Goal: Task Accomplishment & Management: Manage account settings

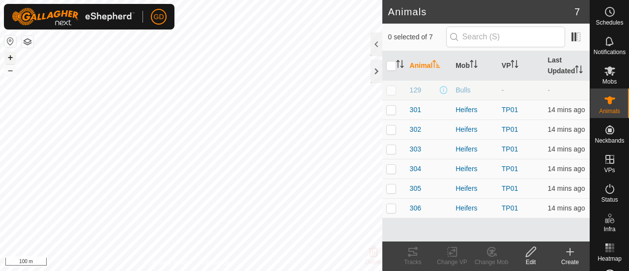
click at [9, 55] on button "+" at bounding box center [10, 58] width 12 height 12
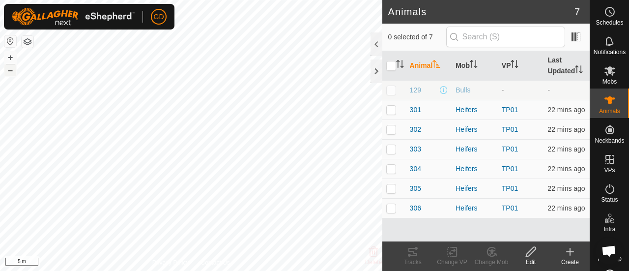
click at [11, 69] on button "–" at bounding box center [10, 70] width 12 height 12
click at [392, 111] on p-checkbox at bounding box center [391, 110] width 10 height 8
click at [413, 254] on icon at bounding box center [413, 252] width 12 height 12
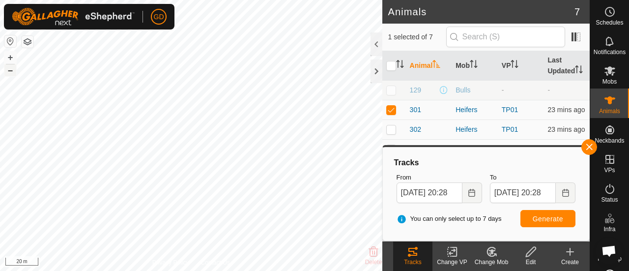
click at [11, 69] on button "–" at bounding box center [10, 70] width 12 height 12
click at [390, 108] on p-checkbox at bounding box center [391, 110] width 10 height 8
checkbox input "false"
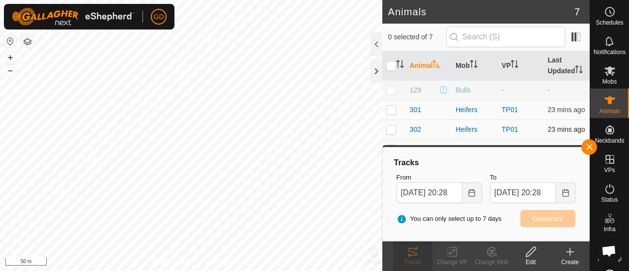
click at [392, 127] on p-checkbox at bounding box center [391, 129] width 10 height 8
checkbox input "true"
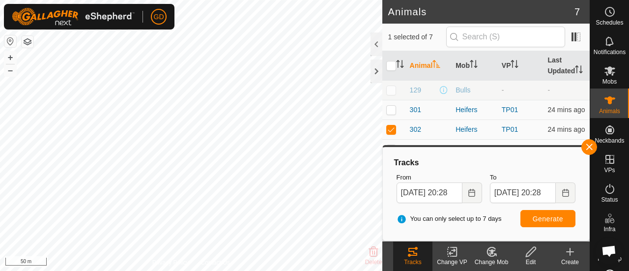
click at [410, 252] on icon at bounding box center [412, 252] width 9 height 8
click at [392, 108] on p-checkbox at bounding box center [391, 110] width 10 height 8
checkbox input "true"
click at [392, 126] on p-checkbox at bounding box center [391, 129] width 10 height 8
checkbox input "false"
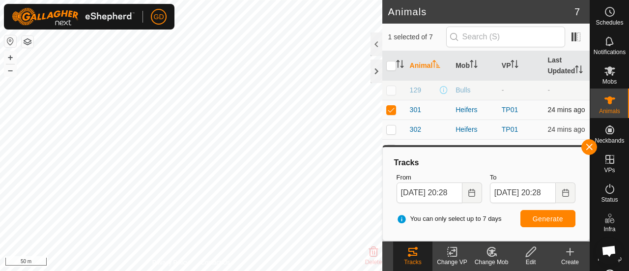
click at [392, 109] on p-checkbox at bounding box center [391, 110] width 10 height 8
checkbox input "false"
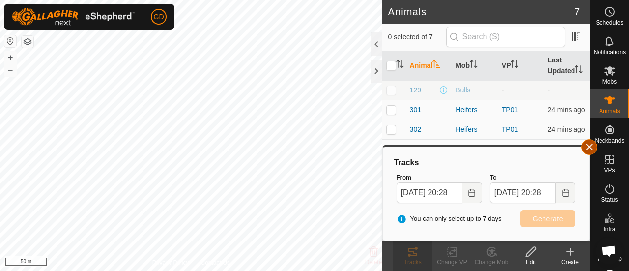
click at [588, 148] on button "button" at bounding box center [589, 147] width 16 height 16
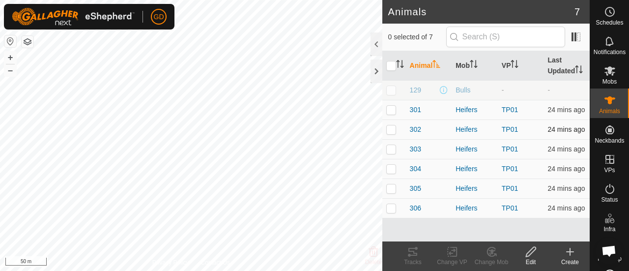
click at [392, 130] on p-checkbox at bounding box center [391, 129] width 10 height 8
click at [411, 253] on icon at bounding box center [413, 252] width 12 height 12
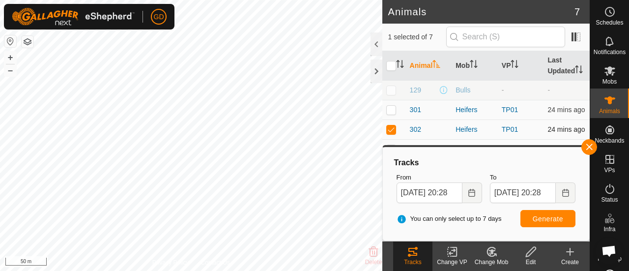
click at [390, 129] on p-checkbox at bounding box center [391, 129] width 10 height 8
checkbox input "false"
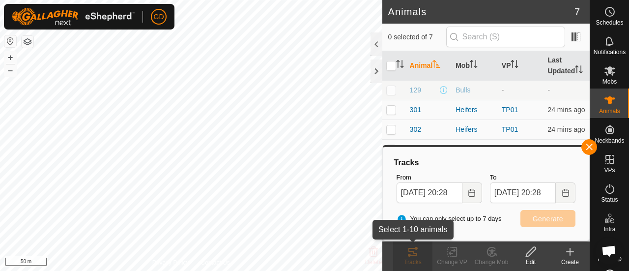
click at [412, 256] on icon at bounding box center [413, 252] width 12 height 12
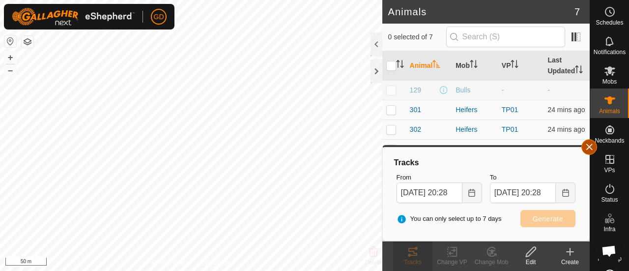
click at [586, 145] on button "button" at bounding box center [589, 147] width 16 height 16
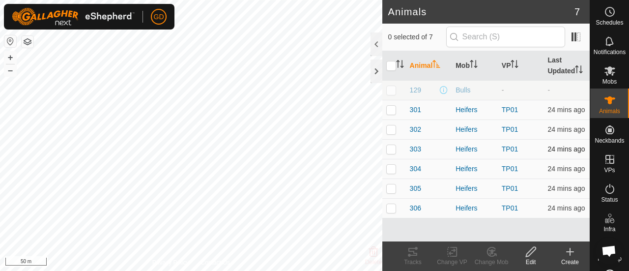
click at [391, 150] on p-checkbox at bounding box center [391, 149] width 10 height 8
checkbox input "true"
click at [411, 252] on icon at bounding box center [413, 252] width 12 height 12
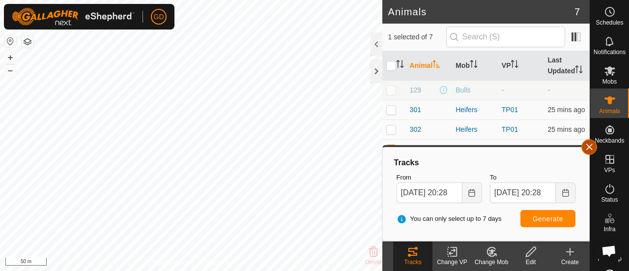
click at [588, 145] on button "button" at bounding box center [589, 147] width 16 height 16
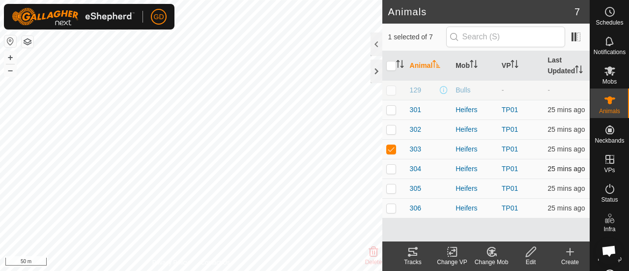
click at [391, 169] on p-checkbox at bounding box center [391, 169] width 10 height 8
checkbox input "true"
click at [391, 145] on p-checkbox at bounding box center [391, 149] width 10 height 8
checkbox input "false"
click at [412, 254] on icon at bounding box center [413, 252] width 12 height 12
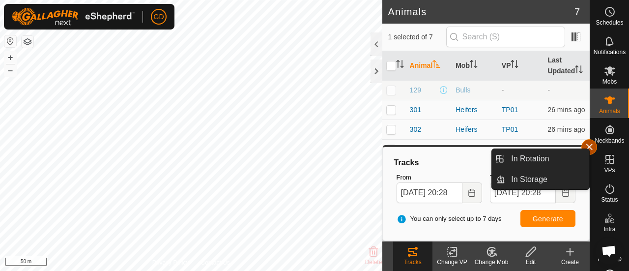
click at [590, 144] on button "button" at bounding box center [589, 147] width 16 height 16
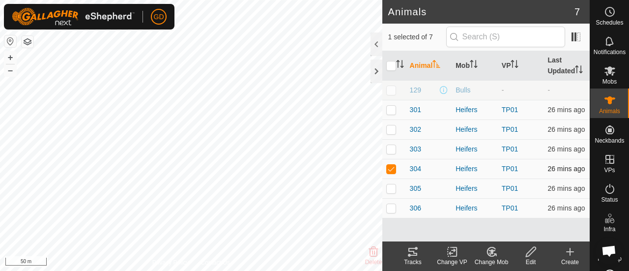
click at [390, 168] on p-checkbox at bounding box center [391, 169] width 10 height 8
checkbox input "false"
click at [390, 186] on p-checkbox at bounding box center [391, 188] width 10 height 8
click at [411, 252] on icon at bounding box center [412, 252] width 9 height 8
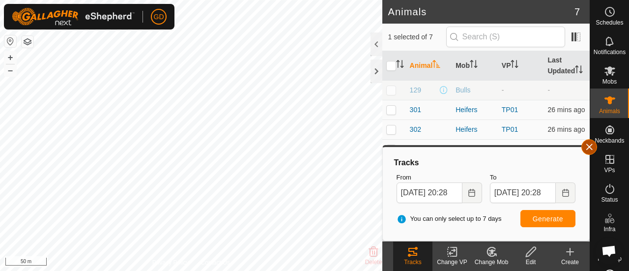
click at [589, 145] on button "button" at bounding box center [589, 147] width 16 height 16
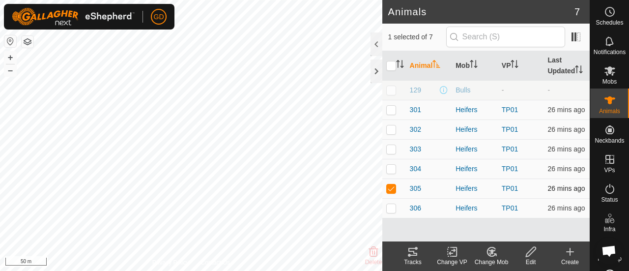
click at [389, 189] on p-checkbox at bounding box center [391, 188] width 10 height 8
checkbox input "false"
click at [392, 210] on p-checkbox at bounding box center [391, 208] width 10 height 8
click at [413, 249] on icon at bounding box center [413, 252] width 12 height 12
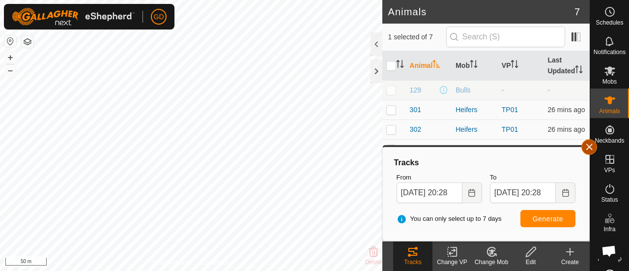
click at [590, 145] on button "button" at bounding box center [589, 147] width 16 height 16
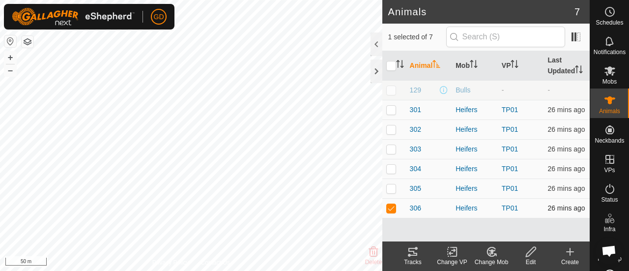
click at [393, 206] on p-checkbox at bounding box center [391, 208] width 10 height 8
checkbox input "false"
click at [569, 252] on icon at bounding box center [569, 252] width 7 height 0
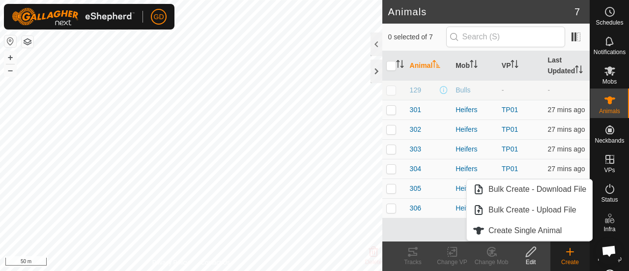
click at [569, 252] on icon at bounding box center [569, 252] width 7 height 0
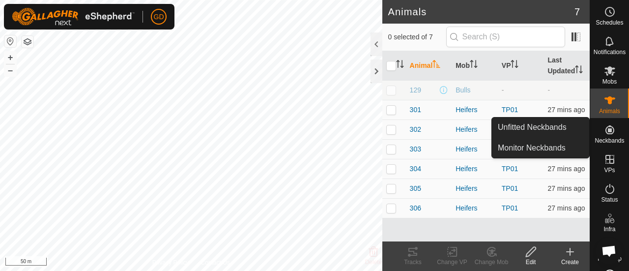
click at [605, 130] on icon at bounding box center [609, 129] width 9 height 9
click at [533, 126] on link "Unfitted Neckbands" at bounding box center [540, 127] width 97 height 20
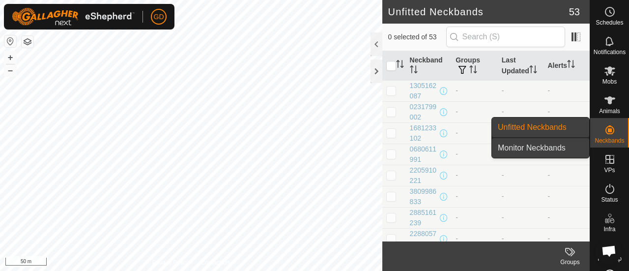
click at [537, 148] on link "Monitor Neckbands" at bounding box center [540, 148] width 97 height 20
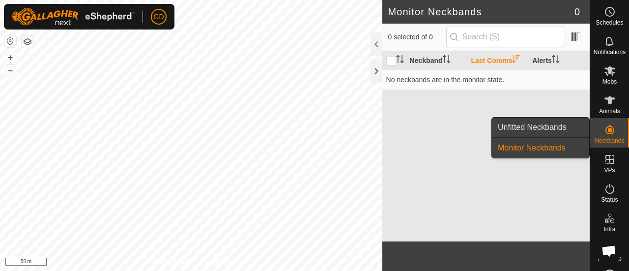
click at [531, 130] on link "Unfitted Neckbands" at bounding box center [540, 127] width 97 height 20
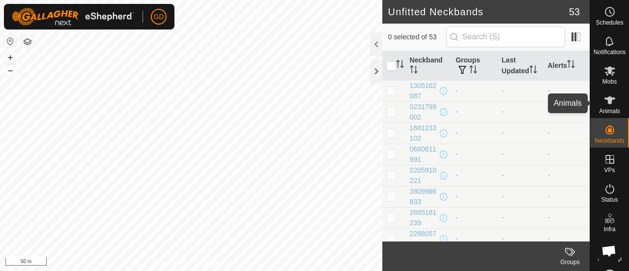
click at [604, 99] on icon at bounding box center [609, 100] width 11 height 8
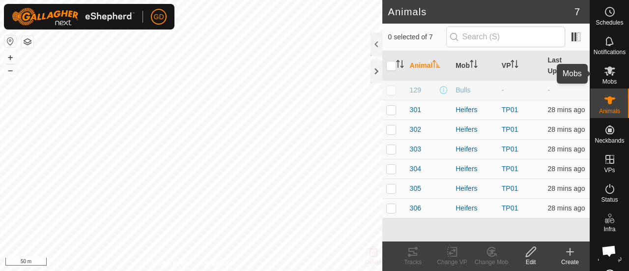
click at [604, 66] on icon at bounding box center [610, 71] width 12 height 12
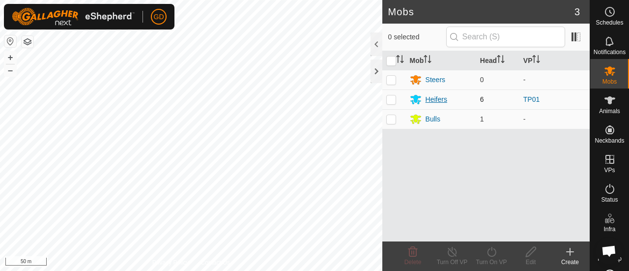
click at [434, 99] on div "Heifers" at bounding box center [436, 99] width 22 height 10
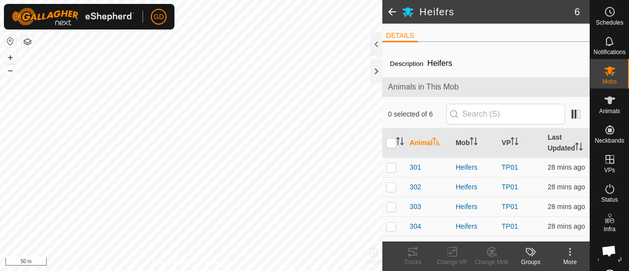
click at [389, 11] on span at bounding box center [392, 12] width 20 height 24
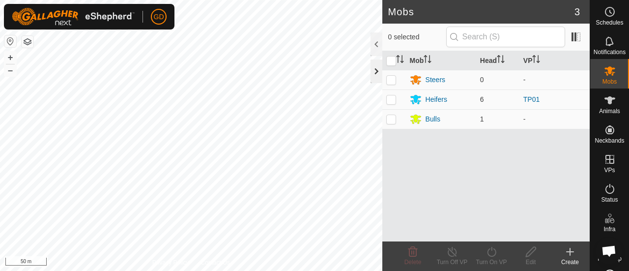
click at [374, 71] on div at bounding box center [376, 71] width 12 height 24
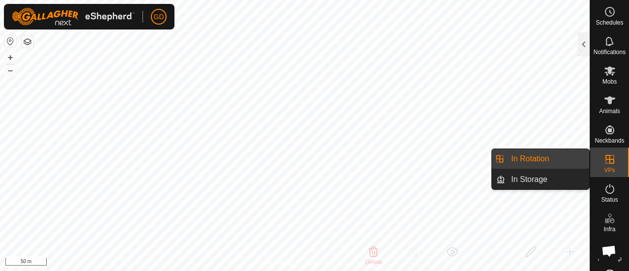
click at [606, 158] on icon at bounding box center [610, 159] width 12 height 12
click at [536, 153] on link "In Rotation" at bounding box center [547, 159] width 84 height 20
click at [604, 161] on icon at bounding box center [610, 159] width 12 height 12
click at [531, 158] on link "In Rotation" at bounding box center [547, 159] width 84 height 20
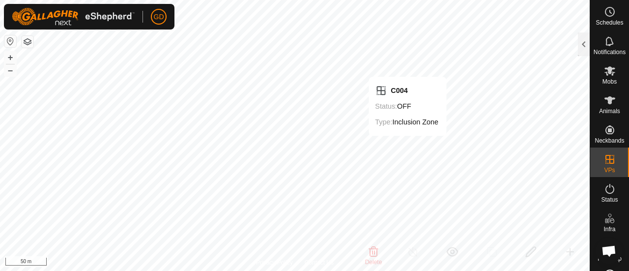
checkbox input "false"
checkbox input "true"
checkbox input "false"
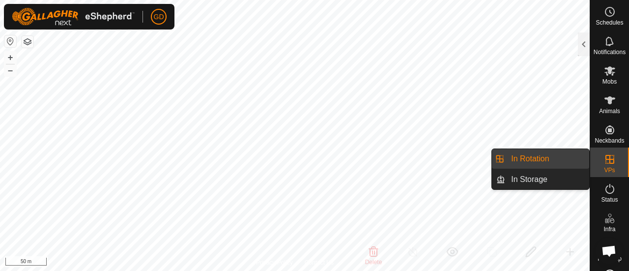
click at [524, 155] on link "In Rotation" at bounding box center [547, 159] width 84 height 20
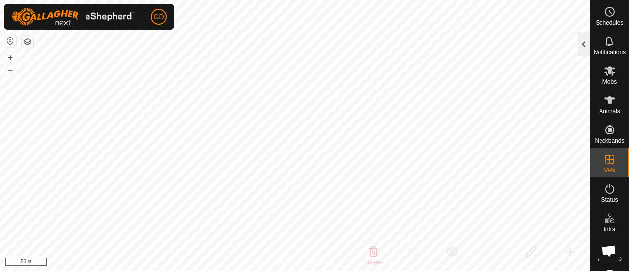
click at [584, 45] on div at bounding box center [584, 44] width 12 height 24
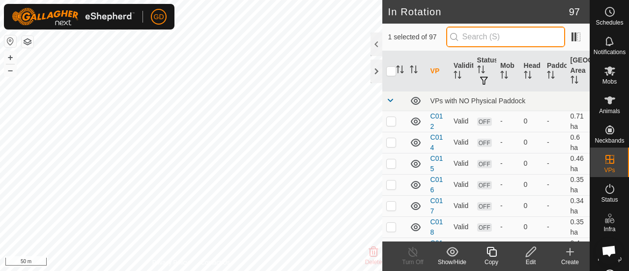
click at [497, 33] on input "text" at bounding box center [505, 37] width 119 height 21
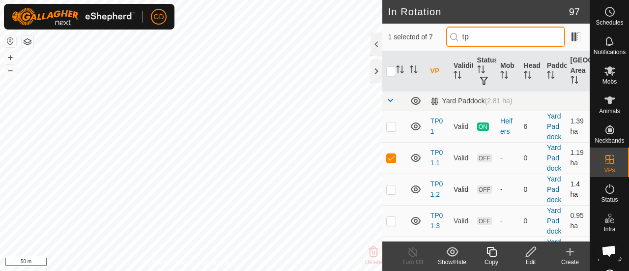
type input "tp"
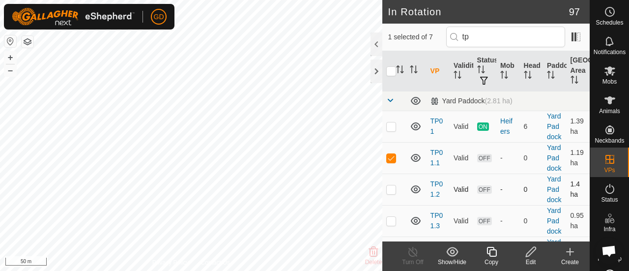
click at [391, 193] on p-checkbox at bounding box center [391, 189] width 10 height 8
checkbox input "true"
click at [391, 162] on p-checkbox at bounding box center [391, 158] width 10 height 8
click at [390, 162] on p-checkbox at bounding box center [391, 158] width 10 height 8
checkbox input "true"
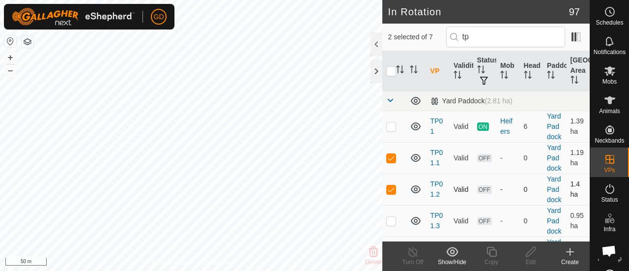
click at [392, 193] on p-checkbox at bounding box center [391, 189] width 10 height 8
checkbox input "false"
click at [391, 130] on p-checkbox at bounding box center [391, 126] width 10 height 8
checkbox input "true"
click at [391, 162] on p-checkbox at bounding box center [391, 158] width 10 height 8
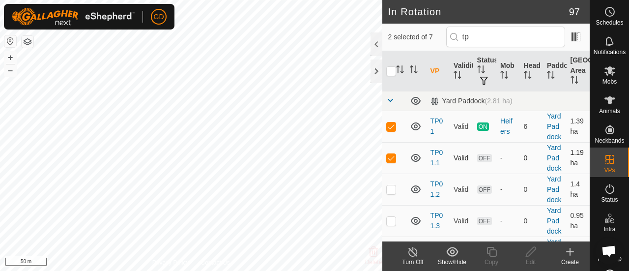
checkbox input "false"
click at [389, 102] on span at bounding box center [390, 100] width 8 height 8
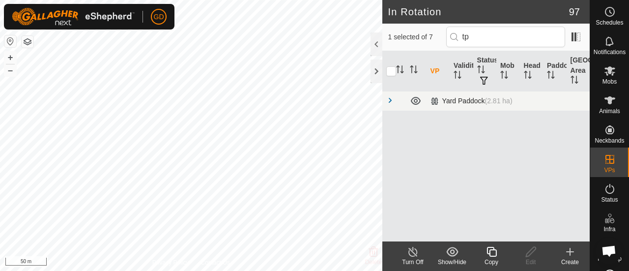
click at [389, 102] on span at bounding box center [390, 100] width 8 height 8
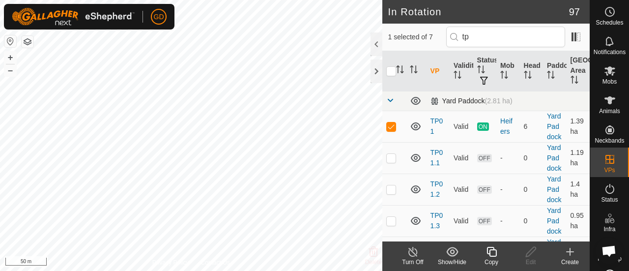
click at [470, 100] on div "Yard Paddock (2.81 ha)" at bounding box center [471, 101] width 82 height 8
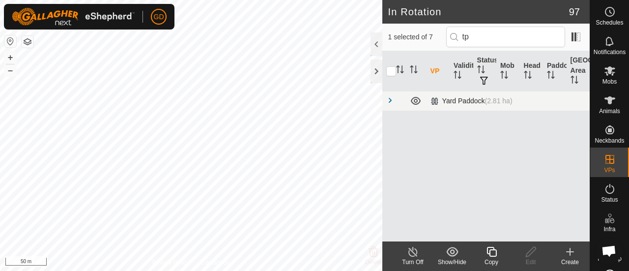
click at [470, 100] on div "Yard Paddock (2.81 ha)" at bounding box center [471, 101] width 82 height 8
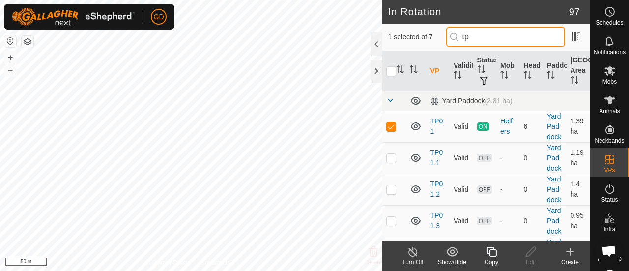
click at [480, 37] on input "tp" at bounding box center [505, 37] width 119 height 21
type input "t"
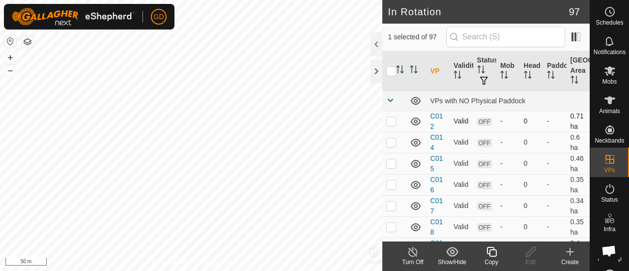
click at [391, 120] on p-checkbox at bounding box center [391, 121] width 10 height 8
checkbox input "true"
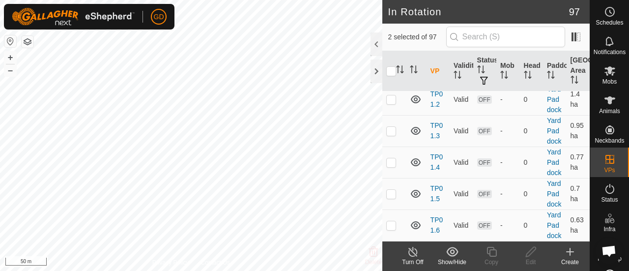
scroll to position [3072, 0]
click at [393, 40] on p-checkbox at bounding box center [391, 36] width 10 height 8
checkbox input "false"
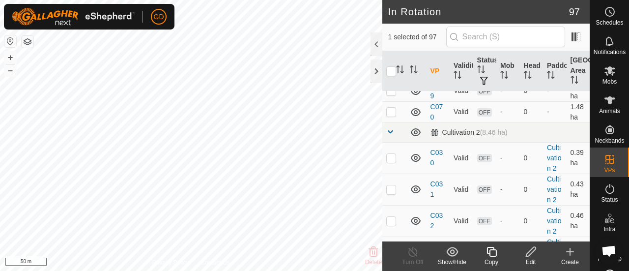
scroll to position [797, 0]
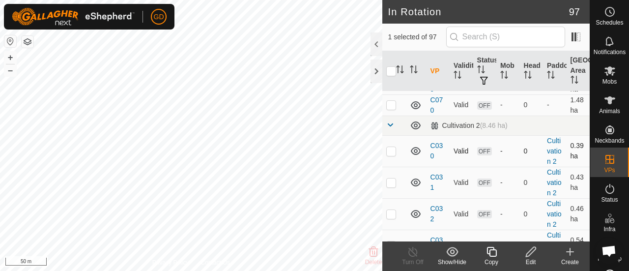
click at [391, 147] on p-checkbox at bounding box center [391, 151] width 10 height 8
checkbox input "true"
click at [391, 178] on p-checkbox at bounding box center [391, 182] width 10 height 8
checkbox input "true"
click at [388, 147] on p-checkbox at bounding box center [391, 151] width 10 height 8
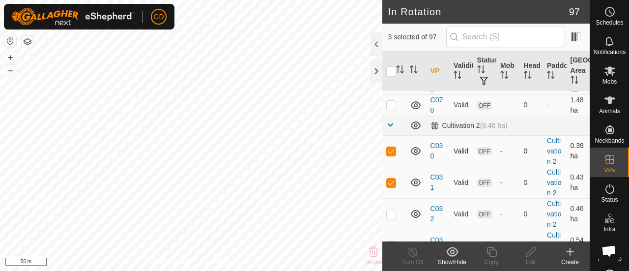
checkbox input "false"
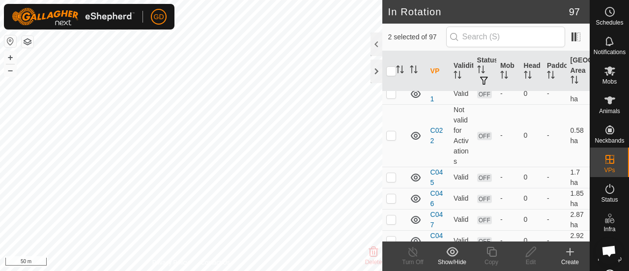
scroll to position [0, 0]
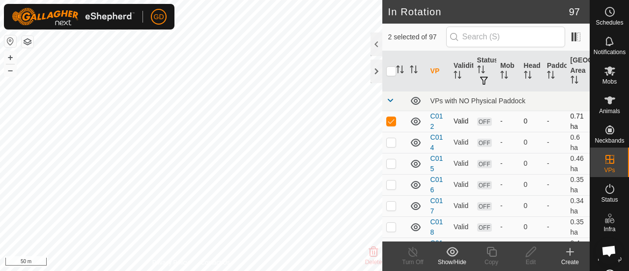
click at [393, 119] on p-checkbox at bounding box center [391, 121] width 10 height 8
checkbox input "false"
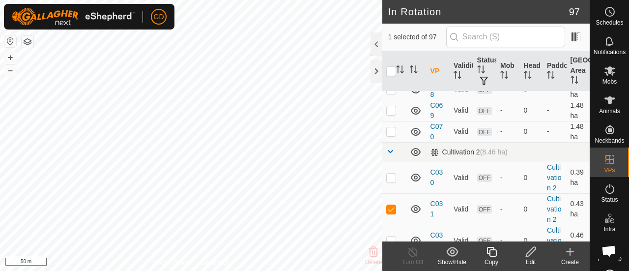
scroll to position [797, 0]
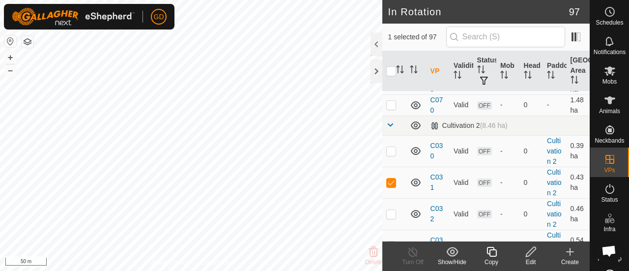
click at [527, 247] on icon at bounding box center [531, 252] width 12 height 12
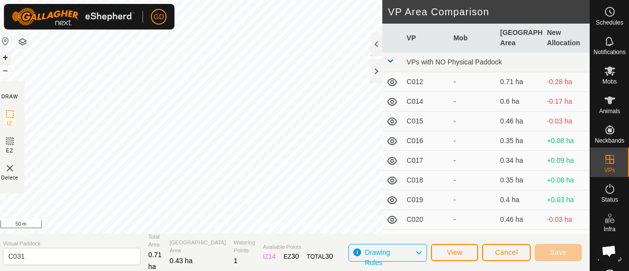
click at [11, 56] on button "+" at bounding box center [6, 58] width 12 height 12
click at [10, 58] on button "+" at bounding box center [6, 58] width 12 height 12
click at [551, 251] on span "Save" at bounding box center [558, 252] width 17 height 8
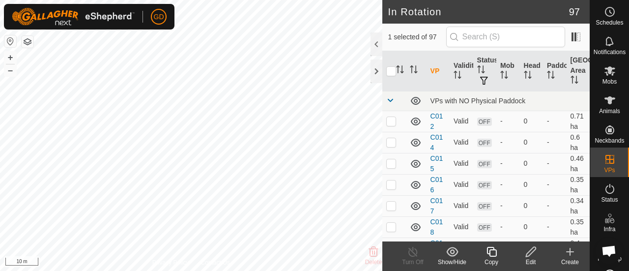
checkbox input "false"
checkbox input "true"
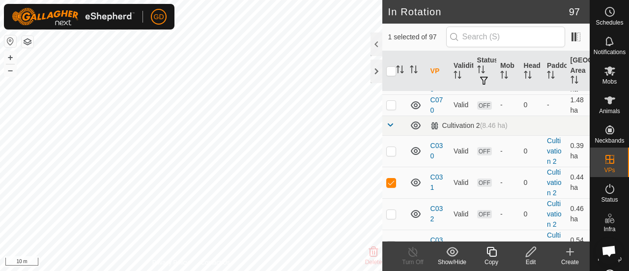
scroll to position [803, 0]
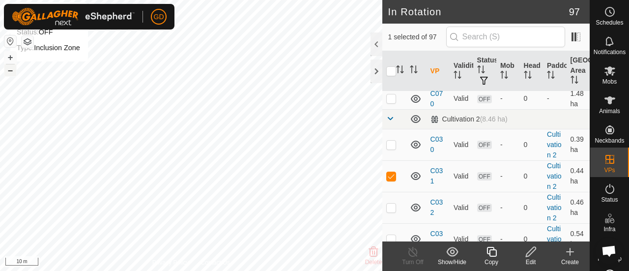
click at [9, 71] on button "–" at bounding box center [10, 70] width 12 height 12
click at [529, 254] on icon at bounding box center [531, 252] width 12 height 12
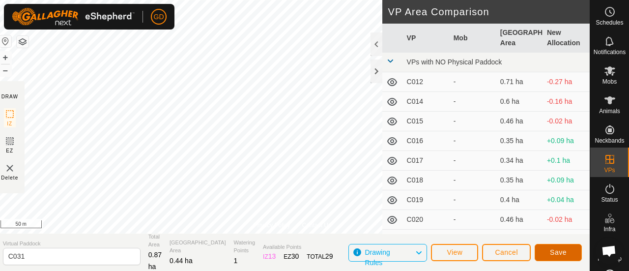
click at [558, 251] on span "Save" at bounding box center [558, 252] width 17 height 8
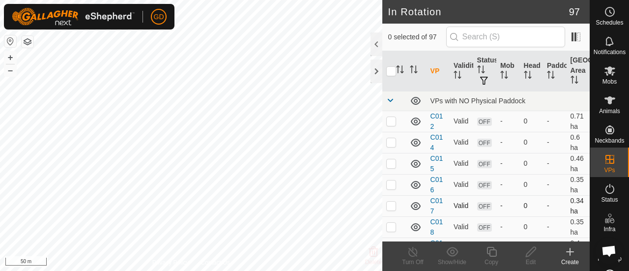
checkbox input "true"
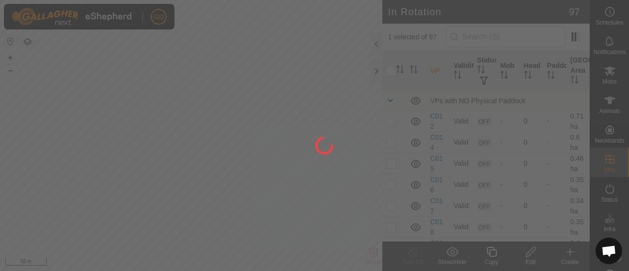
click at [530, 251] on div at bounding box center [314, 135] width 629 height 271
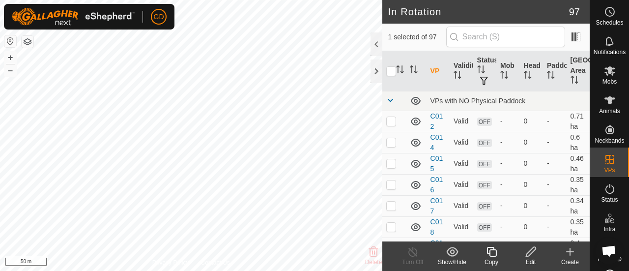
click at [531, 253] on icon at bounding box center [531, 252] width 10 height 10
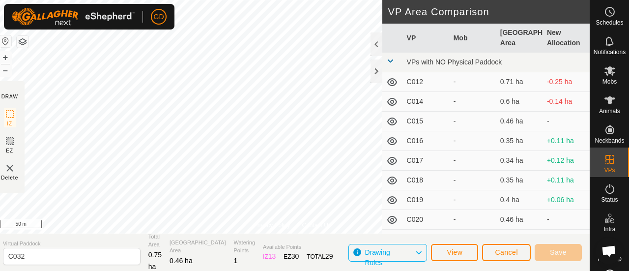
click at [324, 166] on div "Privacy Policy Contact Us Status: OFF Type: Inclusion Zone + – ⇧ i 50 m DRAW IZ…" at bounding box center [292, 135] width 594 height 271
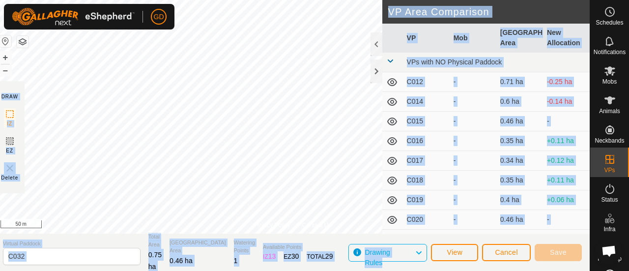
scroll to position [4, 0]
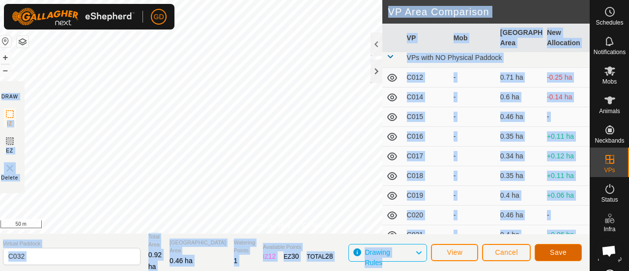
click at [553, 251] on span "Save" at bounding box center [558, 252] width 17 height 8
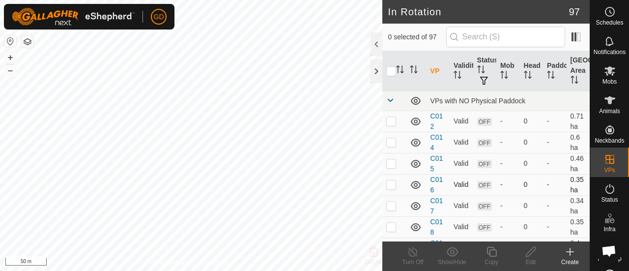
checkbox input "true"
checkbox input "false"
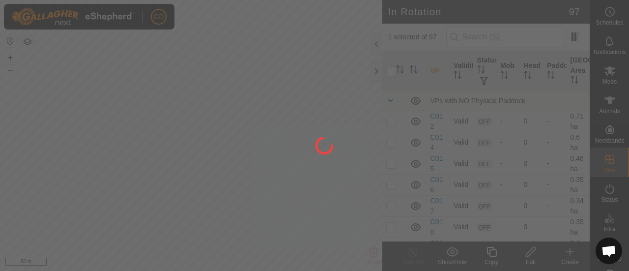
click at [123, 75] on div at bounding box center [314, 135] width 629 height 271
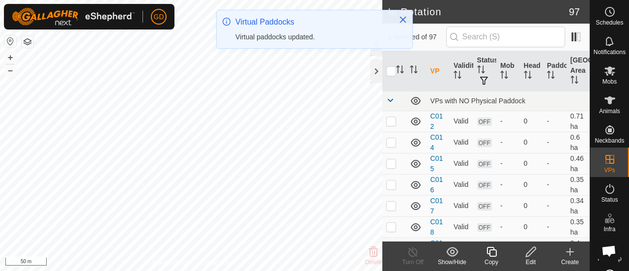
checkbox input "true"
checkbox input "false"
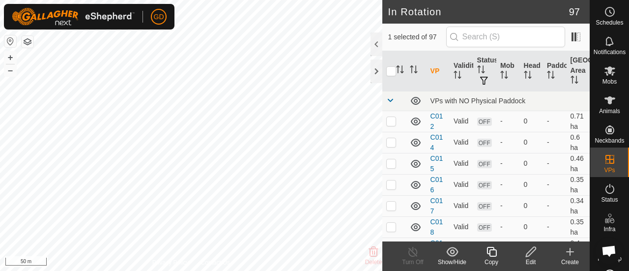
click at [530, 252] on icon at bounding box center [531, 252] width 12 height 12
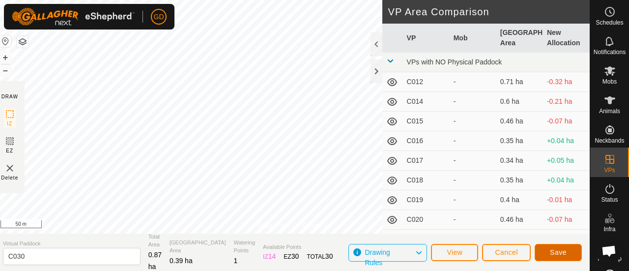
click at [552, 250] on span "Save" at bounding box center [558, 252] width 17 height 8
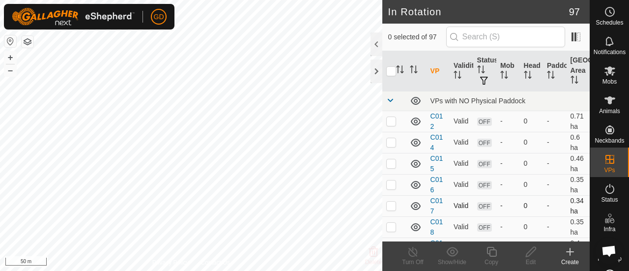
checkbox input "true"
checkbox input "false"
checkbox input "true"
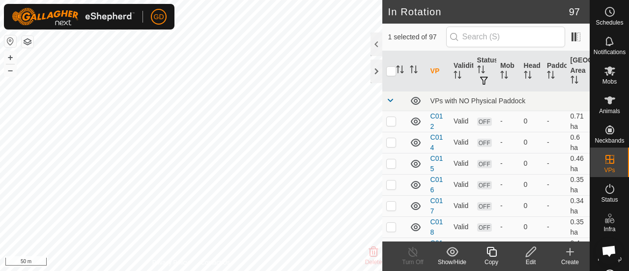
checkbox input "false"
click at [530, 250] on icon at bounding box center [531, 252] width 10 height 10
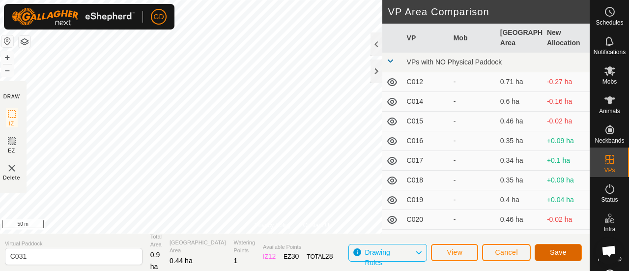
click at [554, 251] on span "Save" at bounding box center [558, 252] width 17 height 8
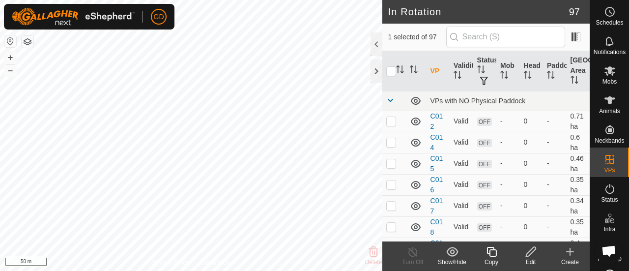
checkbox input "false"
checkbox input "true"
checkbox input "false"
checkbox input "true"
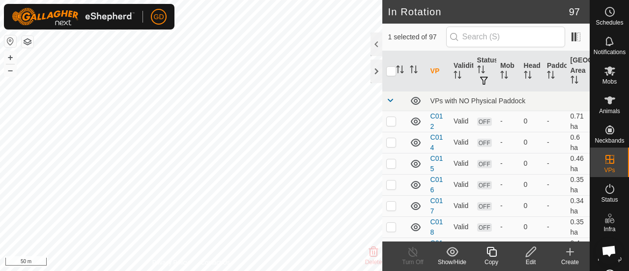
click at [530, 251] on icon at bounding box center [531, 252] width 12 height 12
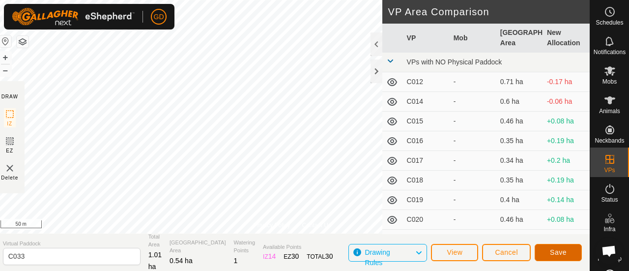
click at [554, 249] on span "Save" at bounding box center [558, 252] width 17 height 8
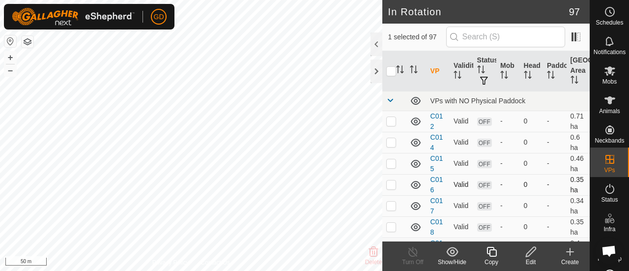
checkbox input "false"
checkbox input "true"
click at [525, 251] on icon at bounding box center [531, 252] width 12 height 12
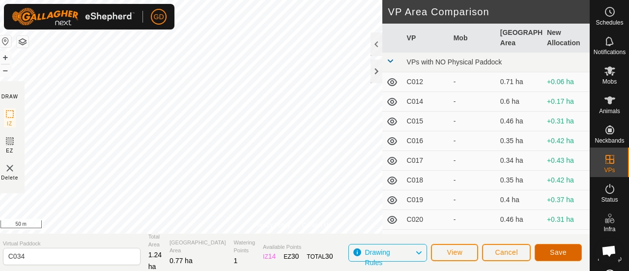
click at [551, 252] on span "Save" at bounding box center [558, 252] width 17 height 8
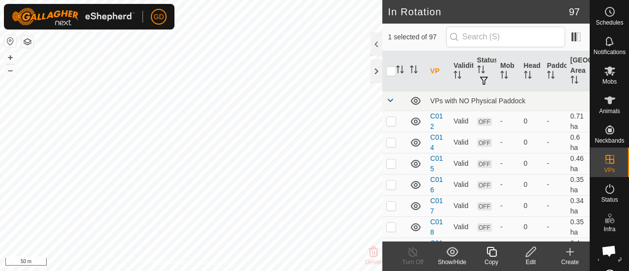
checkbox input "false"
checkbox input "true"
click at [534, 250] on icon at bounding box center [531, 252] width 10 height 10
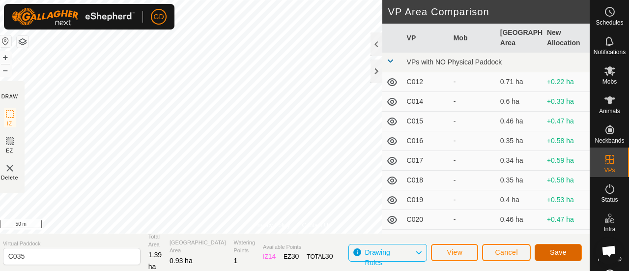
click at [548, 252] on button "Save" at bounding box center [558, 252] width 47 height 17
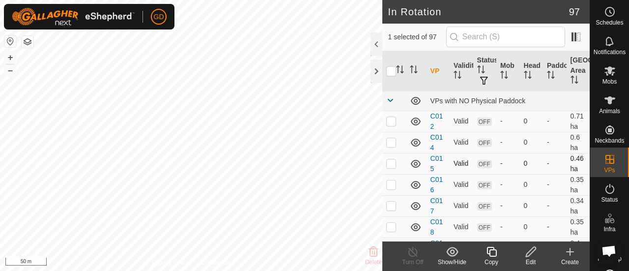
checkbox input "false"
checkbox input "true"
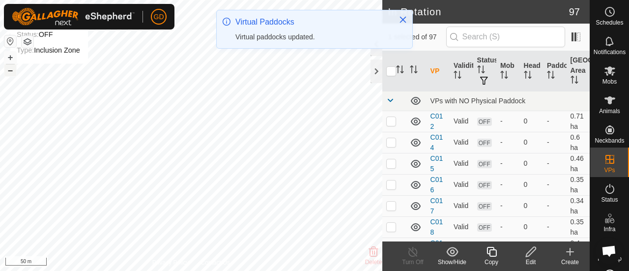
click at [11, 73] on button "–" at bounding box center [10, 70] width 12 height 12
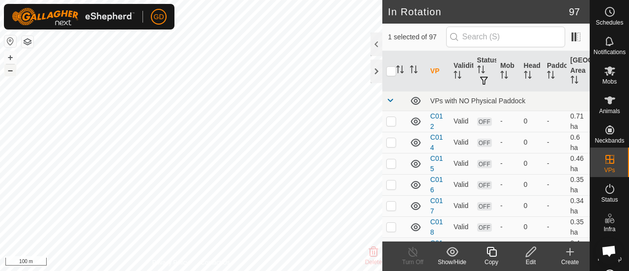
checkbox input "false"
checkbox input "true"
checkbox input "false"
click at [390, 98] on span at bounding box center [390, 100] width 8 height 8
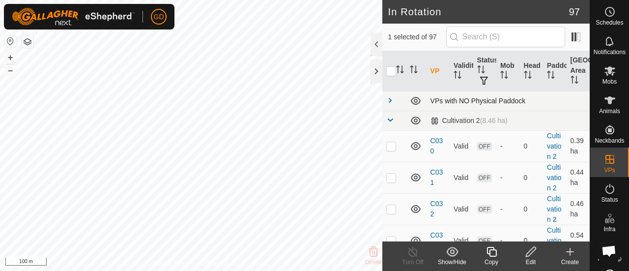
click at [390, 98] on span at bounding box center [390, 100] width 8 height 8
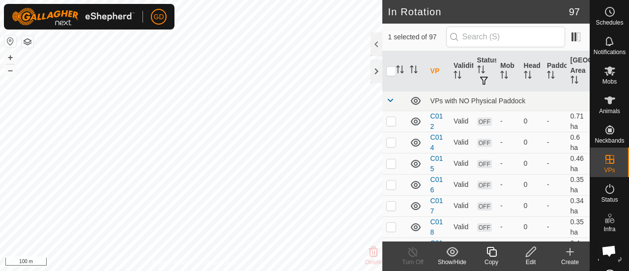
click at [432, 69] on th "VP" at bounding box center [437, 71] width 23 height 40
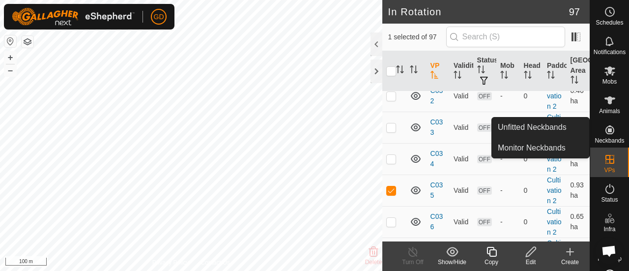
scroll to position [928, 0]
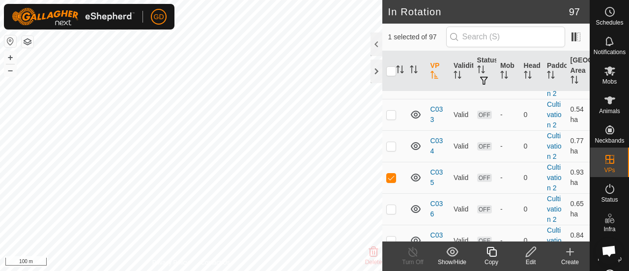
click at [532, 251] on icon at bounding box center [531, 252] width 12 height 12
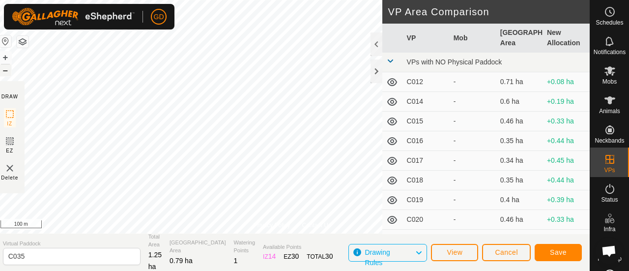
click at [11, 69] on button "–" at bounding box center [6, 70] width 12 height 12
click at [11, 57] on button "+" at bounding box center [6, 58] width 12 height 12
click at [11, 56] on button "+" at bounding box center [6, 58] width 12 height 12
click at [555, 249] on span "Save" at bounding box center [558, 252] width 17 height 8
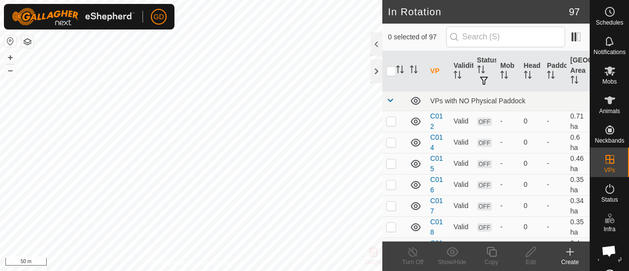
drag, startPoint x: 38, startPoint y: 113, endPoint x: 501, endPoint y: 293, distance: 496.8
click at [501, 270] on html "GD Schedules Notifications Mobs Animals Neckbands VPs Status Infra Heatmap Help…" at bounding box center [314, 135] width 629 height 271
checkbox input "false"
checkbox input "true"
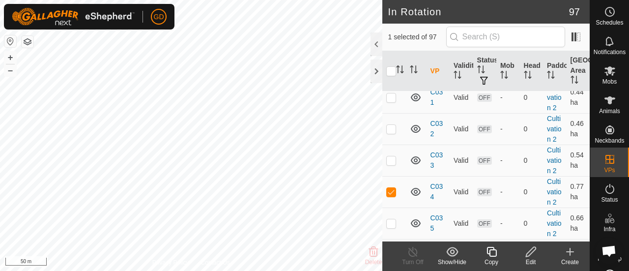
scroll to position [921, 0]
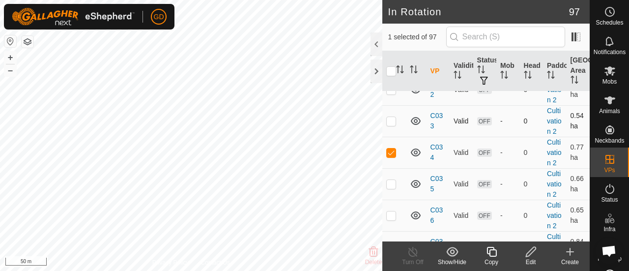
click at [392, 117] on p-checkbox at bounding box center [391, 121] width 10 height 8
click at [390, 117] on p-checkbox at bounding box center [391, 121] width 10 height 8
checkbox input "false"
click at [530, 250] on icon at bounding box center [531, 252] width 10 height 10
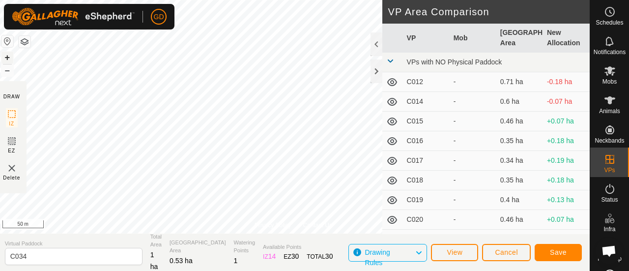
click at [13, 58] on button "+" at bounding box center [7, 58] width 12 height 12
click at [552, 249] on span "Save" at bounding box center [558, 252] width 17 height 8
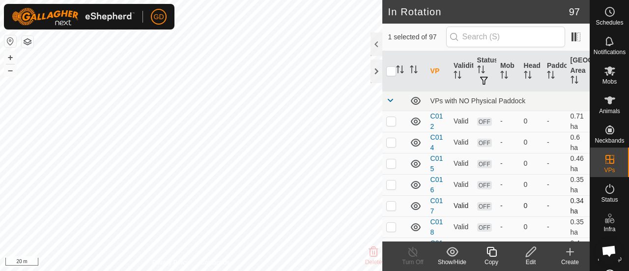
checkbox input "true"
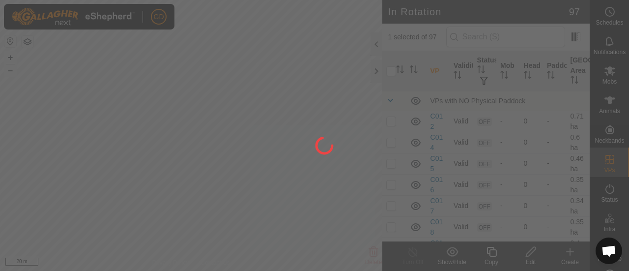
click at [178, 145] on div at bounding box center [314, 135] width 629 height 271
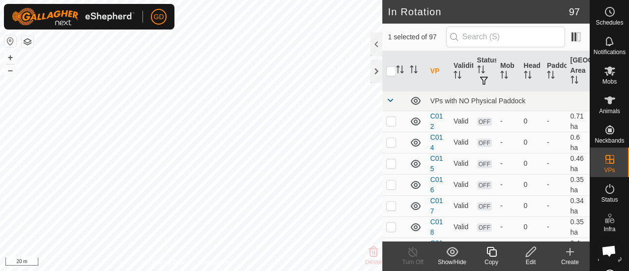
checkbox input "false"
checkbox input "true"
checkbox input "false"
checkbox input "true"
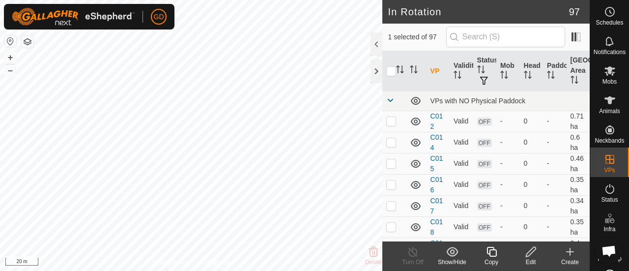
checkbox input "false"
checkbox input "true"
checkbox input "false"
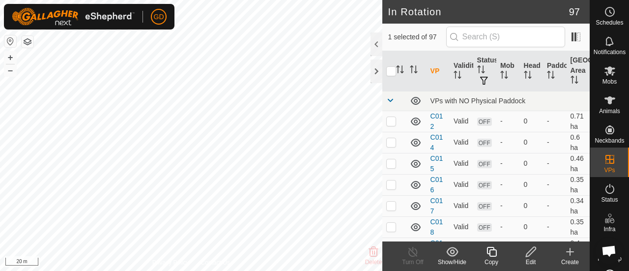
checkbox input "false"
checkbox input "true"
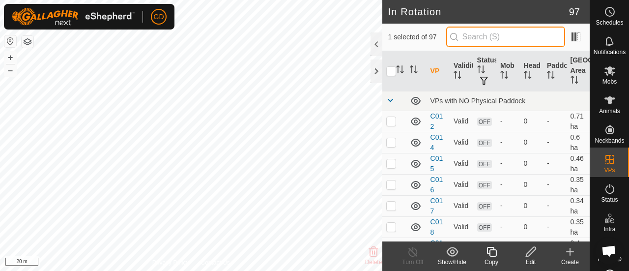
click at [483, 37] on input "text" at bounding box center [505, 37] width 119 height 21
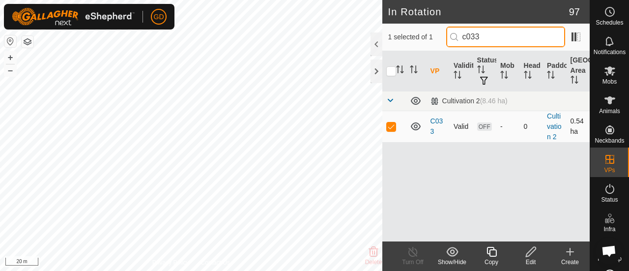
type input "c033"
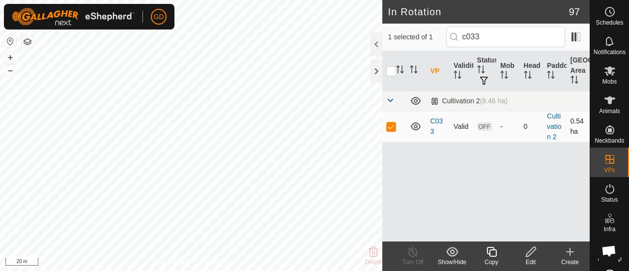
checkbox input "false"
click at [10, 69] on button "–" at bounding box center [10, 70] width 12 height 12
click at [531, 252] on icon at bounding box center [531, 252] width 12 height 12
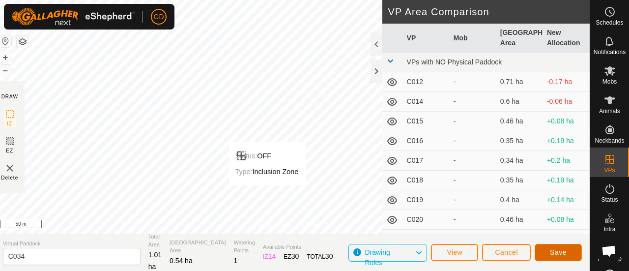
click at [548, 249] on button "Save" at bounding box center [558, 252] width 47 height 17
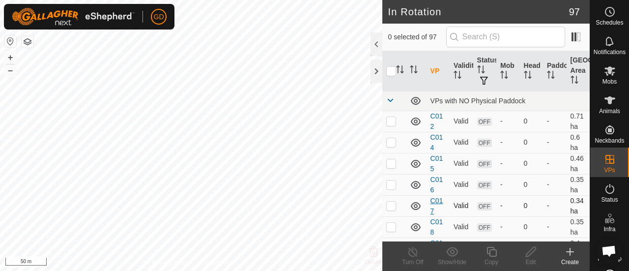
checkbox input "true"
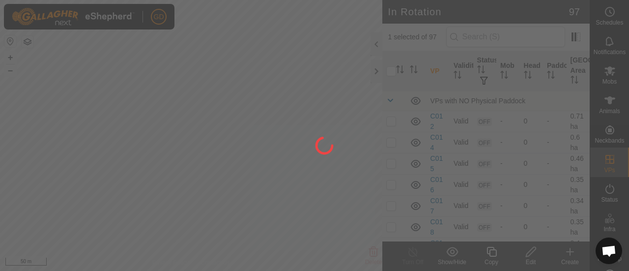
click at [529, 253] on div at bounding box center [314, 135] width 629 height 271
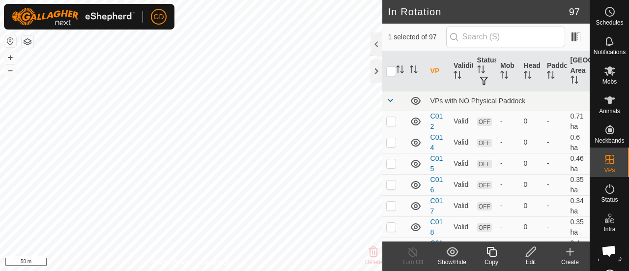
click at [527, 252] on icon at bounding box center [531, 252] width 10 height 10
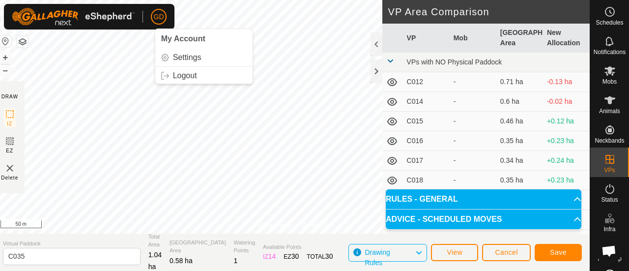
click at [165, 21] on div "GD My Account Settings Logout Schedules Notifications Mobs Animals Neckbands VP…" at bounding box center [314, 135] width 629 height 271
click at [550, 252] on span "Save" at bounding box center [558, 252] width 17 height 8
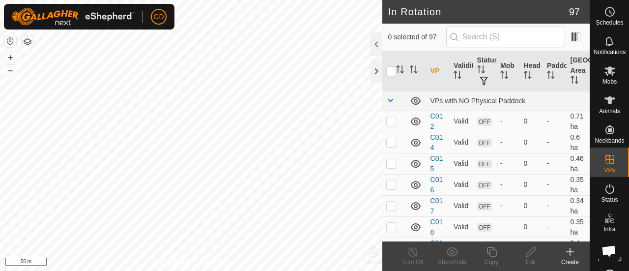
scroll to position [532, 0]
checkbox input "false"
checkbox input "true"
checkbox input "false"
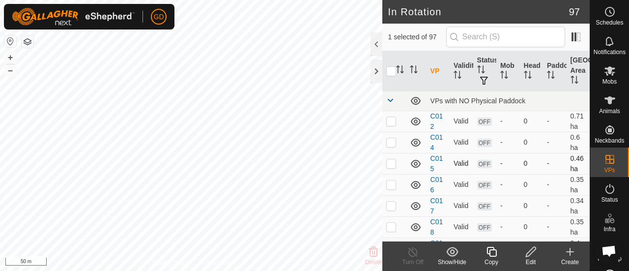
checkbox input "true"
checkbox input "false"
checkbox input "true"
click at [531, 251] on icon at bounding box center [531, 252] width 12 height 12
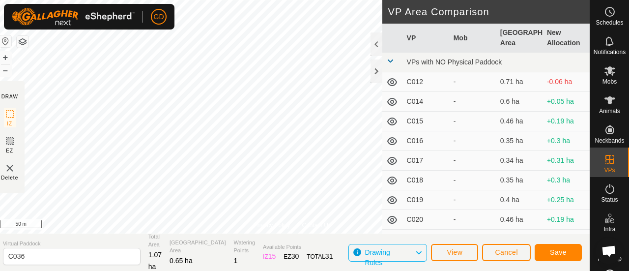
click at [25, 136] on div "Privacy Policy Contact Us Status: OFF Type: Inclusion Zone + – ⇧ i 50 m DRAW IZ…" at bounding box center [292, 135] width 594 height 271
click at [561, 250] on span "Save" at bounding box center [558, 252] width 17 height 8
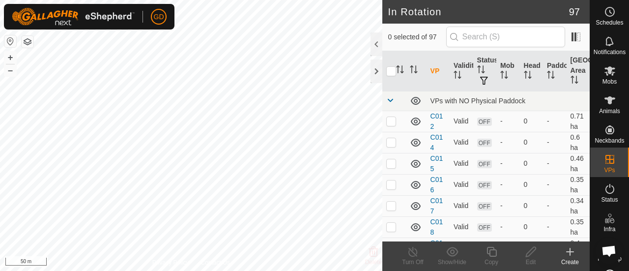
click at [479, 270] on html "GD Schedules Notifications Mobs Animals Neckbands VPs Status Infra Heatmap Help…" at bounding box center [314, 135] width 629 height 271
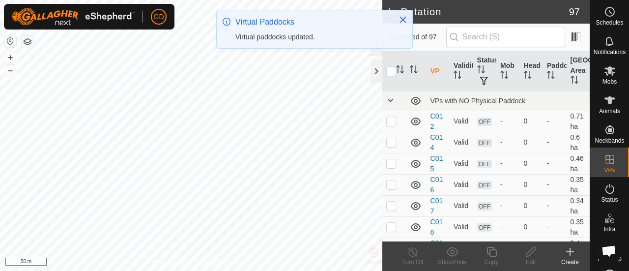
checkbox input "true"
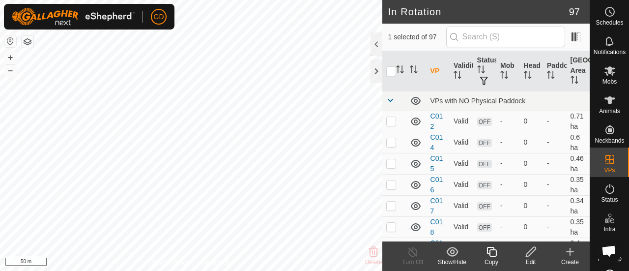
checkbox input "true"
checkbox input "false"
click at [489, 253] on icon at bounding box center [491, 252] width 10 height 10
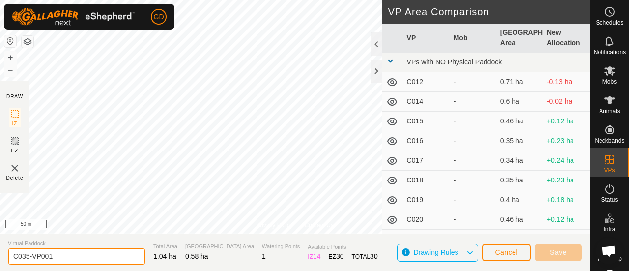
drag, startPoint x: 60, startPoint y: 256, endPoint x: 28, endPoint y: 254, distance: 32.5
click at [28, 254] on input "C035-VP001" at bounding box center [77, 256] width 138 height 17
type input "C035.1"
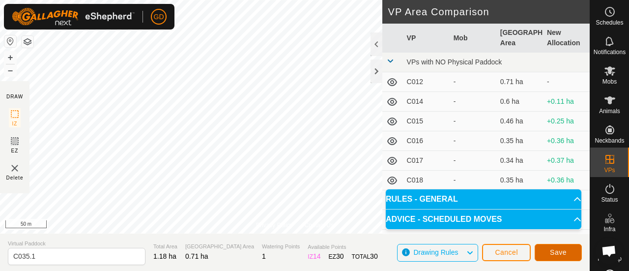
click at [554, 252] on span "Save" at bounding box center [558, 252] width 17 height 8
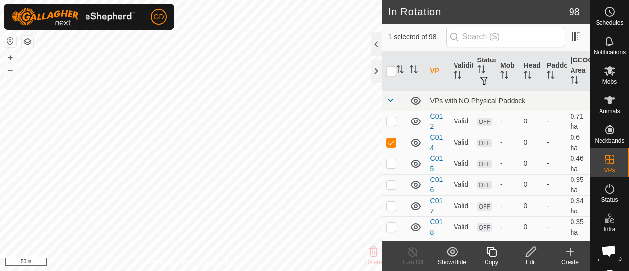
checkbox input "false"
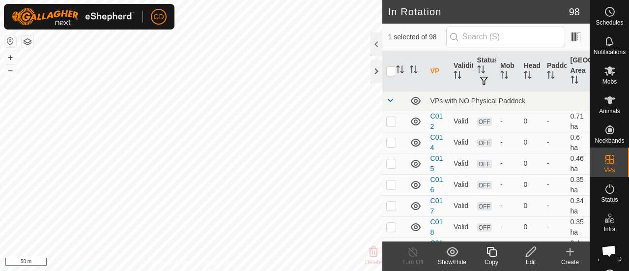
checkbox input "true"
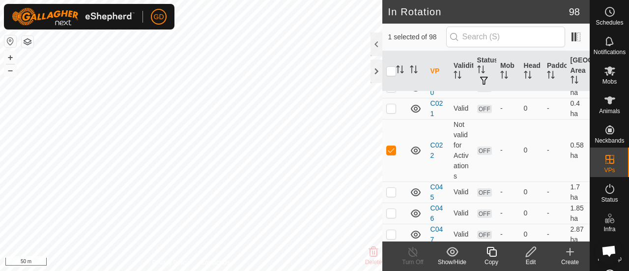
scroll to position [169, 0]
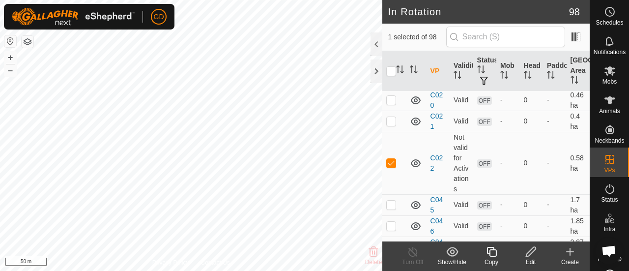
click at [529, 256] on icon at bounding box center [531, 252] width 12 height 12
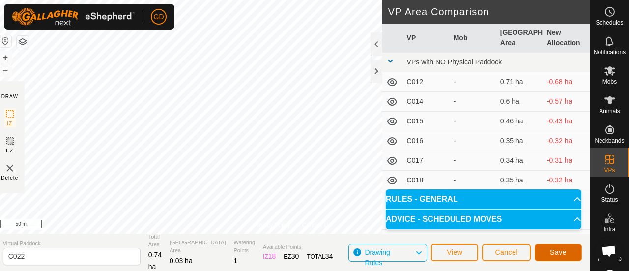
click at [547, 247] on button "Save" at bounding box center [558, 252] width 47 height 17
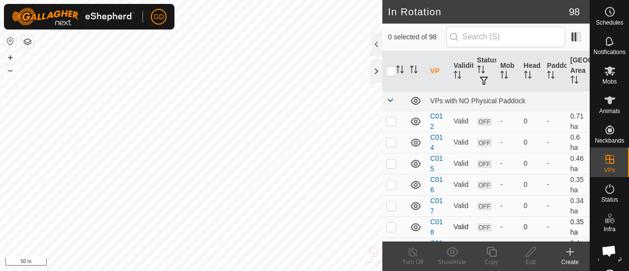
checkbox input "true"
checkbox input "false"
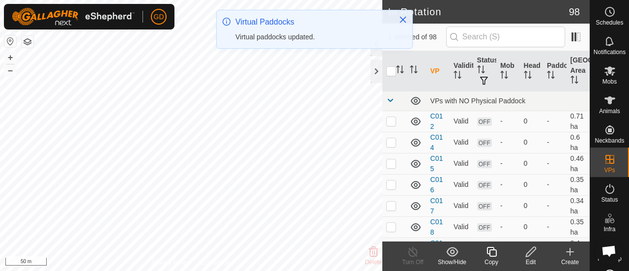
checkbox input "false"
checkbox input "true"
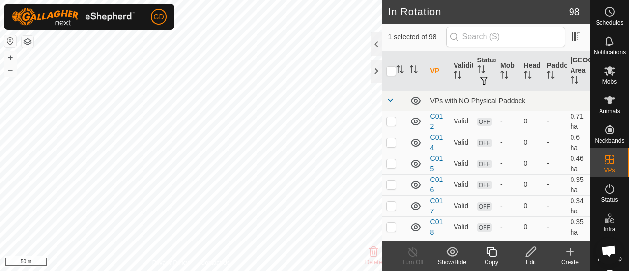
checkbox input "true"
checkbox input "false"
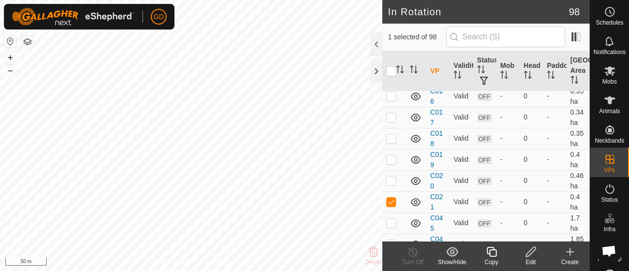
scroll to position [82, 0]
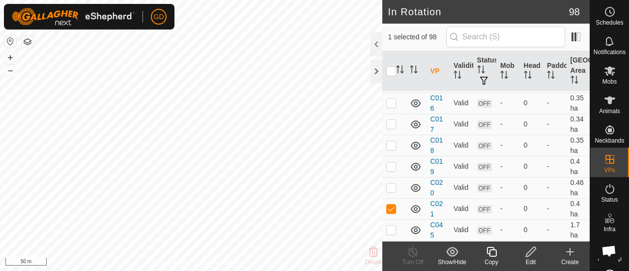
click at [529, 251] on icon at bounding box center [531, 252] width 10 height 10
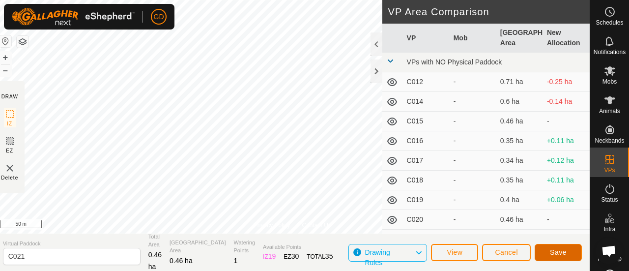
click at [553, 250] on span "Save" at bounding box center [558, 252] width 17 height 8
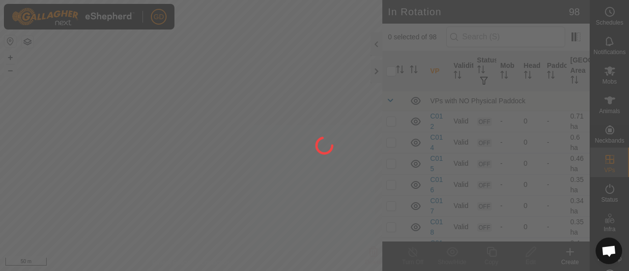
click at [457, 72] on div at bounding box center [314, 135] width 629 height 271
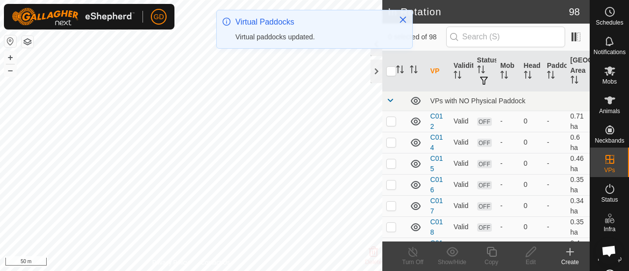
click at [457, 72] on icon "Activate to sort" at bounding box center [457, 75] width 8 height 8
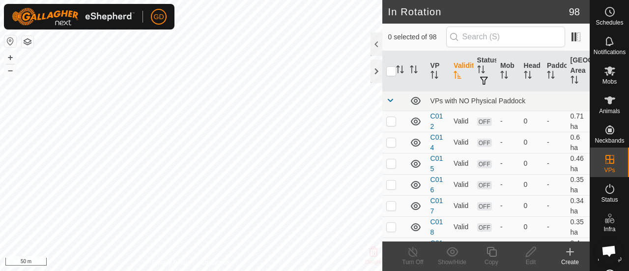
click at [457, 72] on icon "Activate to sort" at bounding box center [457, 75] width 8 height 8
click at [435, 71] on icon "Activate to sort" at bounding box center [434, 75] width 8 height 8
click at [392, 122] on p-checkbox at bounding box center [391, 121] width 10 height 8
checkbox input "true"
click at [530, 249] on icon at bounding box center [531, 252] width 12 height 12
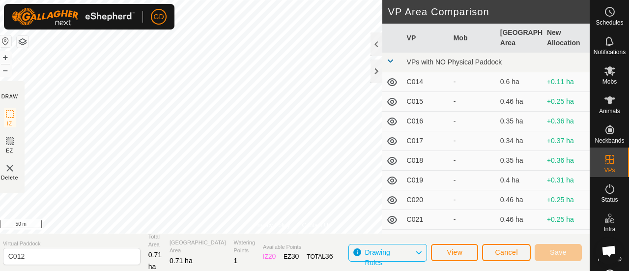
click at [422, 252] on icon at bounding box center [419, 252] width 8 height 13
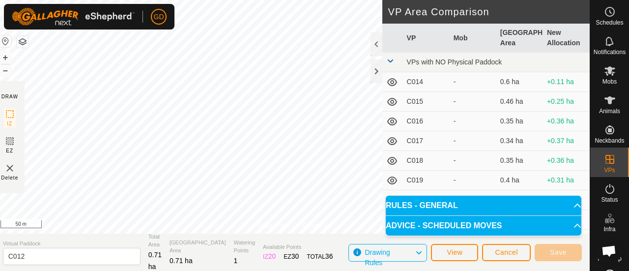
click at [445, 206] on p-accordion-header "RULES - GENERAL" at bounding box center [484, 206] width 196 height 20
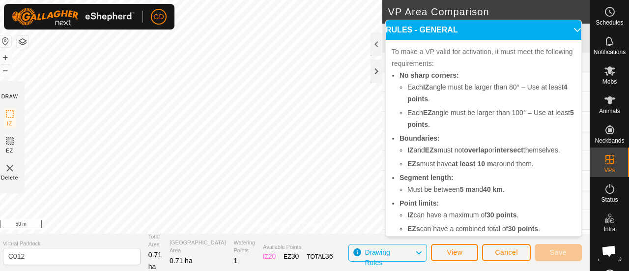
click at [563, 28] on p-accordion-header "RULES - GENERAL" at bounding box center [484, 30] width 196 height 20
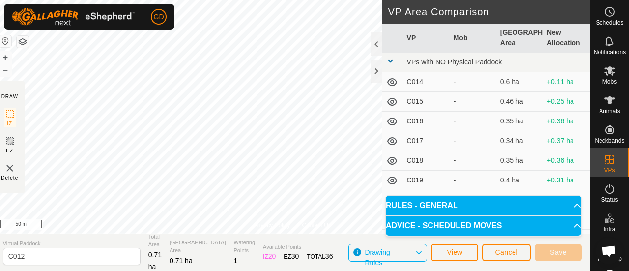
click at [390, 63] on span at bounding box center [390, 61] width 8 height 8
click at [420, 104] on td "C030" at bounding box center [426, 102] width 47 height 20
click at [388, 61] on span at bounding box center [390, 61] width 8 height 8
click at [505, 252] on span "Cancel" at bounding box center [506, 252] width 23 height 8
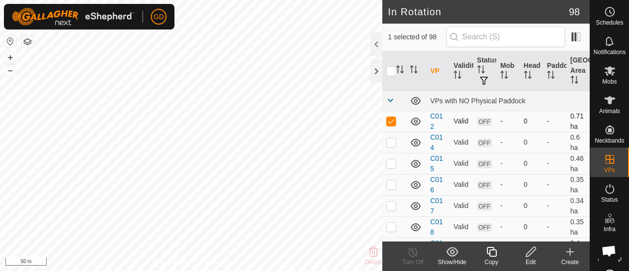
click at [392, 120] on p-checkbox at bounding box center [391, 121] width 10 height 8
checkbox input "false"
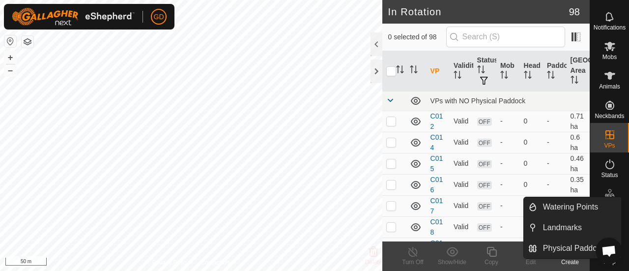
click at [605, 188] on icon at bounding box center [610, 194] width 12 height 12
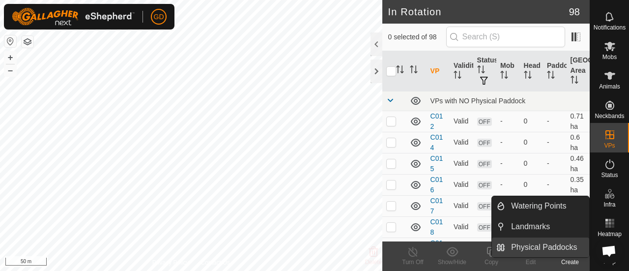
click at [557, 244] on link "Physical Paddocks" at bounding box center [547, 247] width 84 height 20
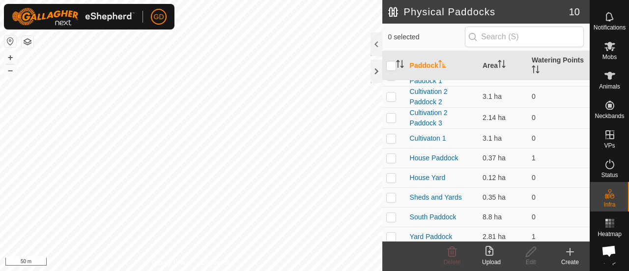
scroll to position [38, 0]
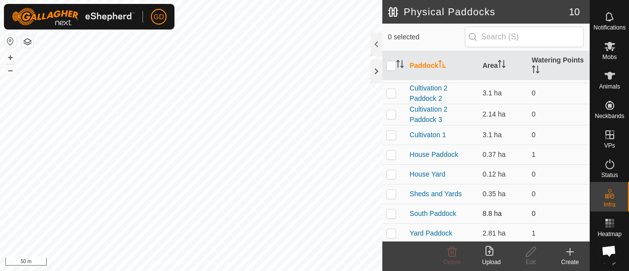
click at [392, 213] on p-checkbox at bounding box center [391, 213] width 10 height 8
click at [423, 213] on div "Physical Paddocks 10 1 selected Paddock Area Watering Points Cultivation 2 8.46…" at bounding box center [295, 135] width 590 height 271
click at [389, 209] on p-checkbox at bounding box center [391, 213] width 10 height 8
checkbox input "false"
click at [391, 153] on p-checkbox at bounding box center [391, 154] width 10 height 8
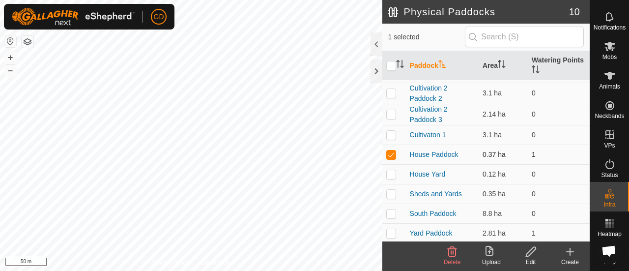
click at [391, 153] on p-checkbox at bounding box center [391, 154] width 10 height 8
checkbox input "false"
click at [393, 172] on p-checkbox at bounding box center [391, 174] width 10 height 8
checkbox input "false"
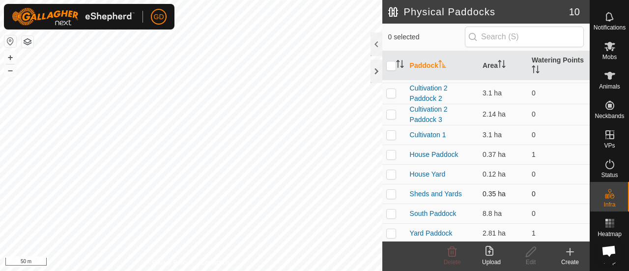
click at [393, 190] on p-checkbox at bounding box center [391, 194] width 10 height 8
checkbox input "false"
click at [392, 213] on p-checkbox at bounding box center [391, 213] width 10 height 8
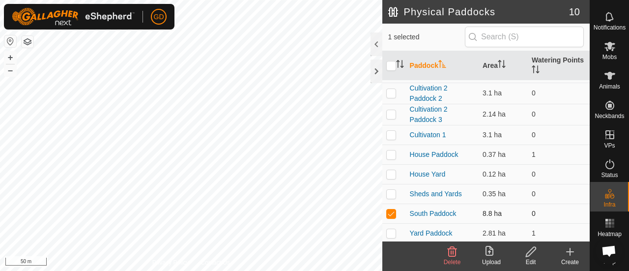
checkbox input "false"
click at [394, 229] on p-checkbox at bounding box center [391, 233] width 10 height 8
checkbox input "false"
click at [399, 211] on tbody "Cultivation 2 8.46 ha 0 Cultivation 2 Paddock 1 3.1 ha 0 Cultivation 2 Paddock …" at bounding box center [485, 142] width 207 height 201
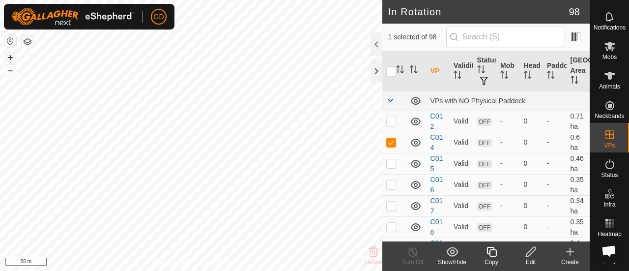
click at [13, 57] on button "+" at bounding box center [10, 58] width 12 height 12
click at [76, 270] on html "GD Schedules Notifications Mobs Animals Neckbands VPs Status Infra Heatmap Help…" at bounding box center [314, 135] width 629 height 271
click at [9, 71] on button "–" at bounding box center [10, 70] width 12 height 12
click at [9, 55] on button "+" at bounding box center [10, 58] width 12 height 12
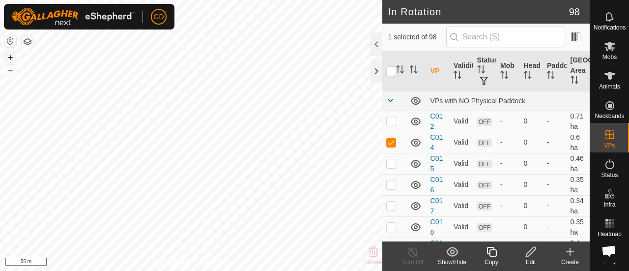
click at [12, 57] on button "+" at bounding box center [10, 58] width 12 height 12
click at [390, 141] on p-checkbox at bounding box center [391, 142] width 10 height 8
checkbox input "false"
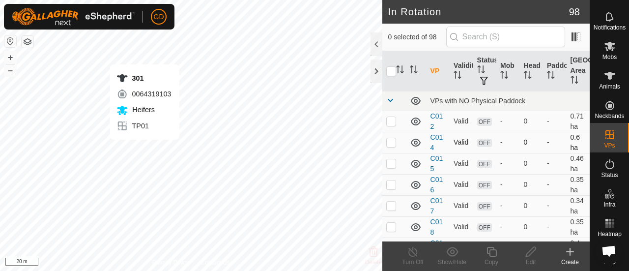
checkbox input "true"
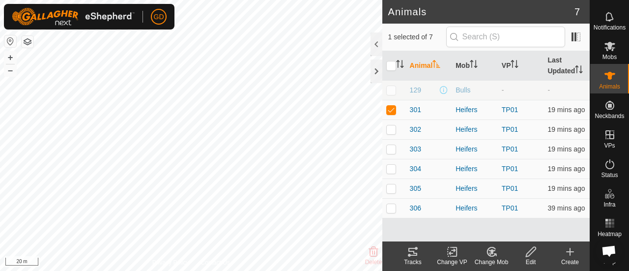
click at [410, 251] on icon at bounding box center [412, 252] width 9 height 8
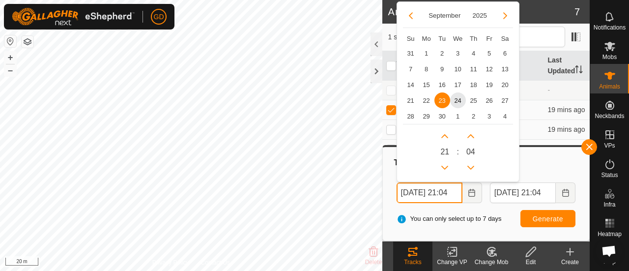
click at [451, 192] on input "23 Sep, 2025 21:04" at bounding box center [429, 192] width 66 height 21
click at [444, 137] on button "Next Hour" at bounding box center [445, 136] width 16 height 16
click at [445, 165] on button "Previous Hour" at bounding box center [445, 168] width 16 height 16
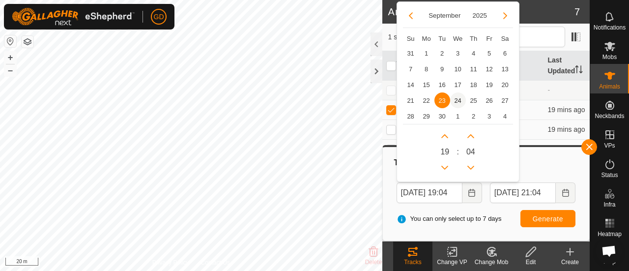
click at [458, 100] on span "24" at bounding box center [458, 100] width 16 height 16
type input "24 Sep, 2025 19:04"
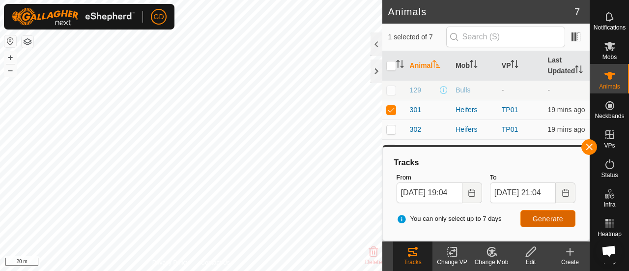
click at [543, 215] on span "Generate" at bounding box center [548, 219] width 30 height 8
click at [12, 57] on button "+" at bounding box center [10, 58] width 12 height 12
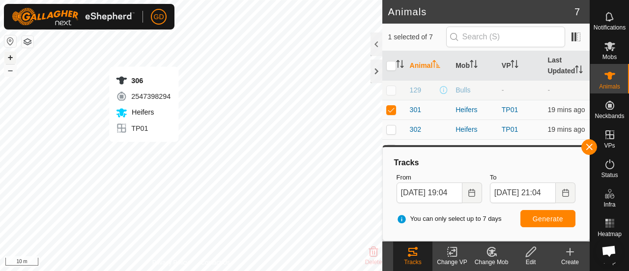
checkbox input "false"
click at [412, 254] on icon at bounding box center [413, 252] width 12 height 12
click at [588, 150] on button "button" at bounding box center [589, 147] width 16 height 16
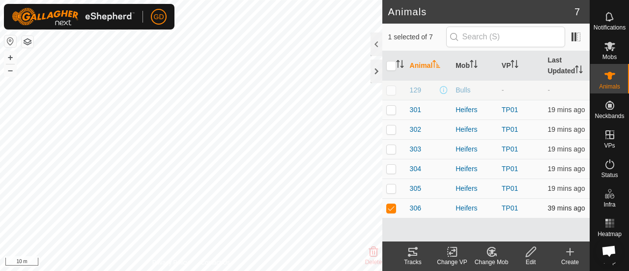
click at [392, 205] on p-checkbox at bounding box center [391, 208] width 10 height 8
checkbox input "false"
click at [389, 189] on p-checkbox at bounding box center [391, 188] width 10 height 8
click at [414, 252] on icon at bounding box center [412, 252] width 9 height 8
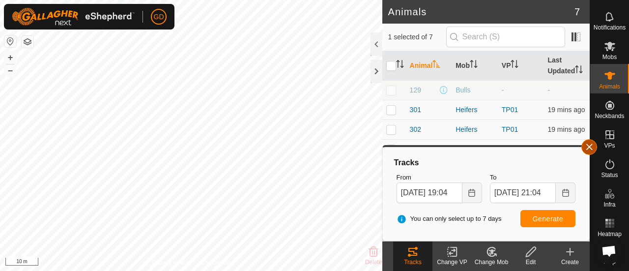
click at [590, 151] on button "button" at bounding box center [589, 147] width 16 height 16
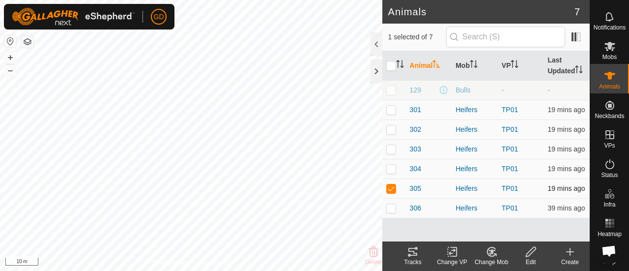
click at [393, 186] on p-checkbox at bounding box center [391, 188] width 10 height 8
checkbox input "false"
click at [391, 169] on p-checkbox at bounding box center [391, 169] width 10 height 8
click at [412, 254] on icon at bounding box center [412, 252] width 9 height 8
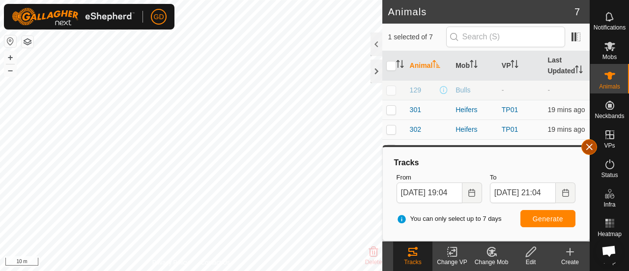
click at [590, 147] on button "button" at bounding box center [589, 147] width 16 height 16
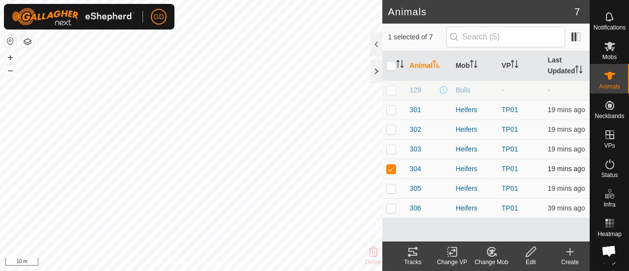
click at [389, 166] on p-checkbox at bounding box center [391, 169] width 10 height 8
checkbox input "false"
click at [389, 147] on p-checkbox at bounding box center [391, 149] width 10 height 8
checkbox input "true"
click at [412, 255] on icon at bounding box center [412, 252] width 9 height 8
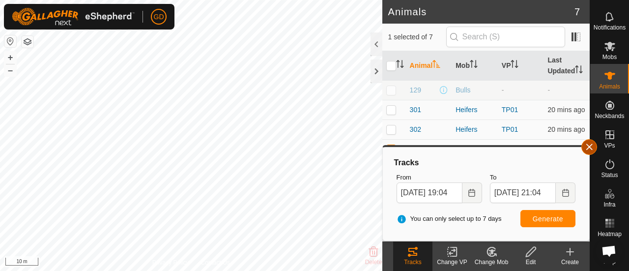
click at [589, 145] on button "button" at bounding box center [589, 147] width 16 height 16
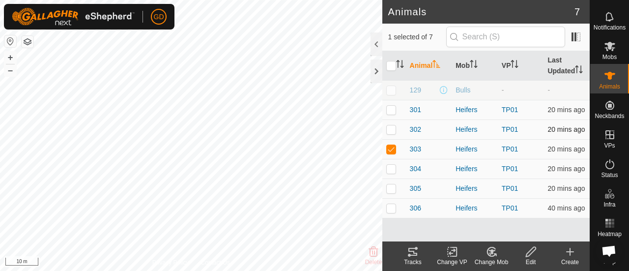
click at [391, 127] on p-checkbox at bounding box center [391, 129] width 10 height 8
checkbox input "true"
click at [392, 148] on p-checkbox at bounding box center [391, 149] width 10 height 8
checkbox input "false"
click at [413, 252] on icon at bounding box center [412, 252] width 9 height 8
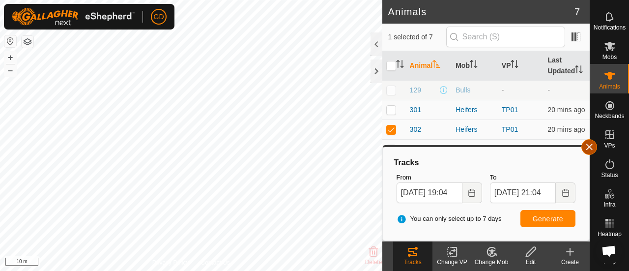
click at [590, 147] on button "button" at bounding box center [589, 147] width 16 height 16
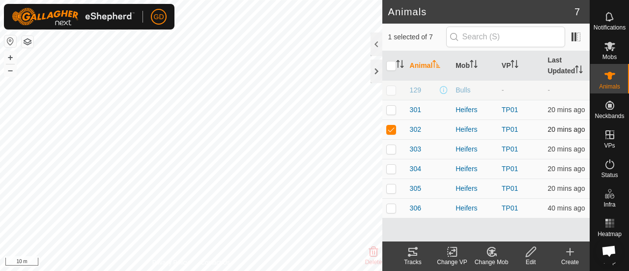
click at [390, 130] on p-checkbox at bounding box center [391, 129] width 10 height 8
checkbox input "false"
click at [389, 110] on p-checkbox at bounding box center [391, 110] width 10 height 8
checkbox input "true"
click at [414, 252] on icon at bounding box center [412, 252] width 9 height 8
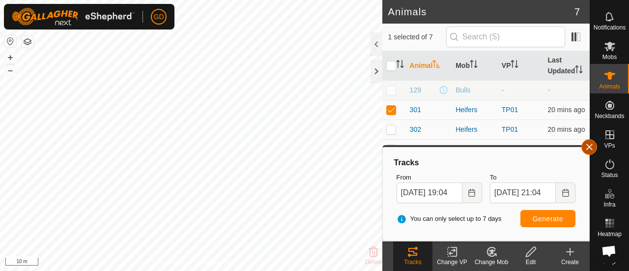
click at [591, 146] on button "button" at bounding box center [589, 147] width 16 height 16
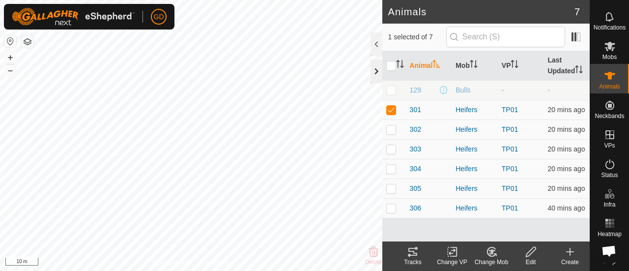
click at [374, 70] on div at bounding box center [376, 71] width 12 height 24
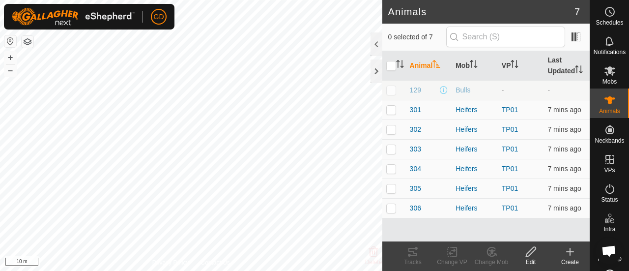
scroll to position [532, 0]
click at [11, 70] on button "–" at bounding box center [10, 70] width 12 height 12
click at [11, 56] on button "+" at bounding box center [10, 58] width 12 height 12
checkbox input "true"
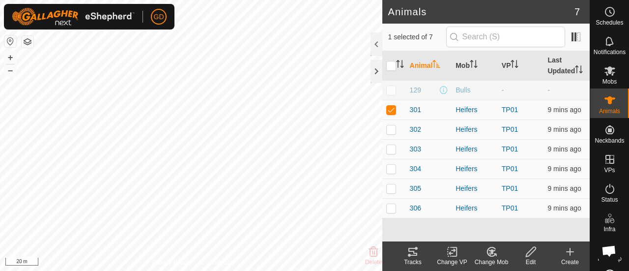
click at [412, 254] on icon at bounding box center [413, 252] width 12 height 12
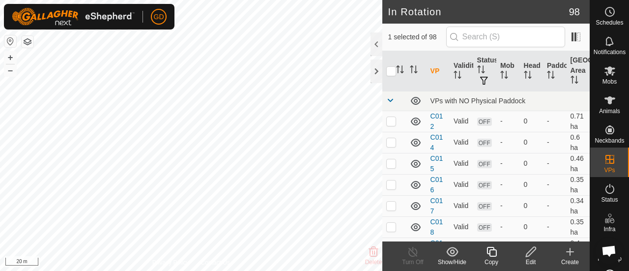
checkbox input "false"
checkbox input "true"
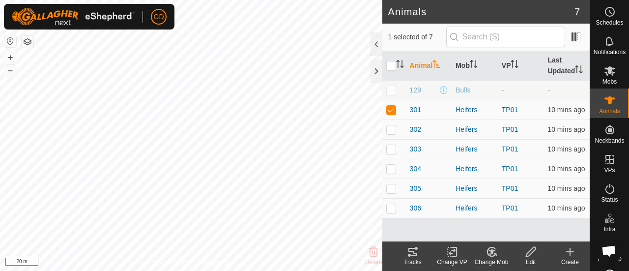
click at [412, 253] on icon at bounding box center [413, 252] width 12 height 12
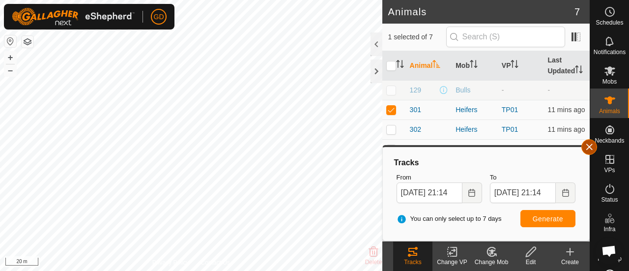
click at [587, 148] on button "button" at bounding box center [589, 147] width 16 height 16
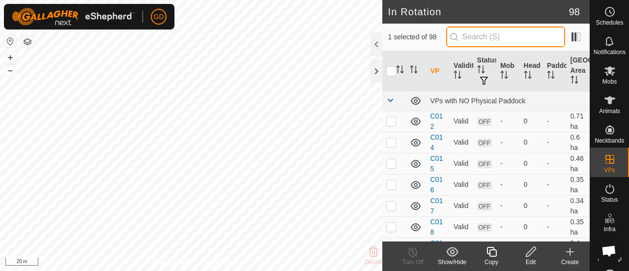
click at [486, 33] on input "text" at bounding box center [505, 37] width 119 height 21
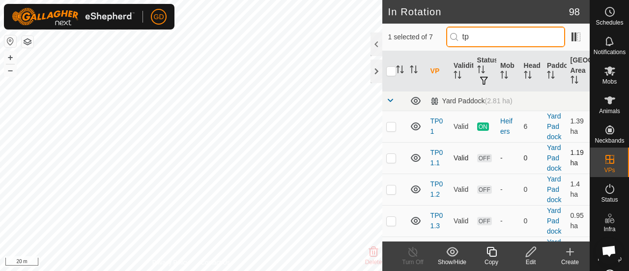
type input "tp"
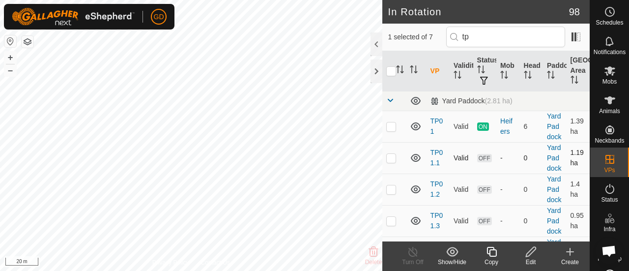
click at [393, 162] on p-checkbox at bounding box center [391, 158] width 10 height 8
checkbox input "false"
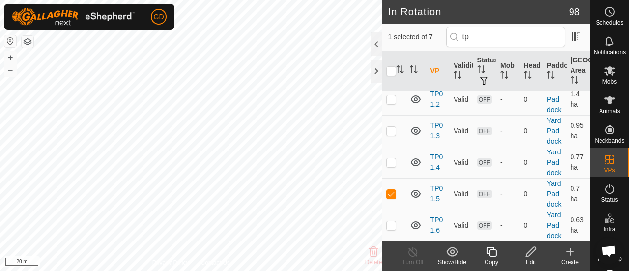
scroll to position [154, 0]
click at [391, 190] on p-checkbox at bounding box center [391, 194] width 10 height 8
checkbox input "false"
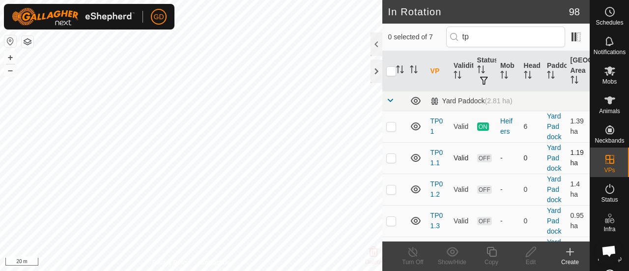
click at [392, 162] on p-checkbox at bounding box center [391, 158] width 10 height 8
click at [390, 162] on p-checkbox at bounding box center [391, 158] width 10 height 8
checkbox input "false"
click at [390, 130] on p-checkbox at bounding box center [391, 126] width 10 height 8
checkbox input "true"
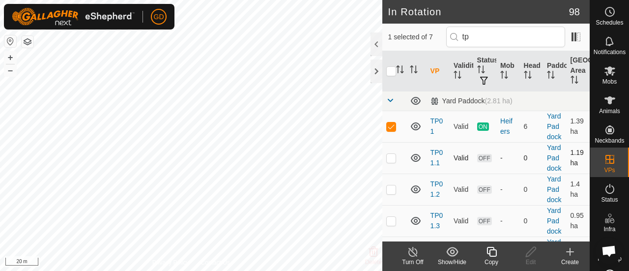
click at [394, 162] on p-checkbox at bounding box center [391, 158] width 10 height 8
checkbox input "true"
click at [393, 130] on p-checkbox at bounding box center [391, 126] width 10 height 8
checkbox input "false"
click at [392, 193] on p-checkbox at bounding box center [391, 189] width 10 height 8
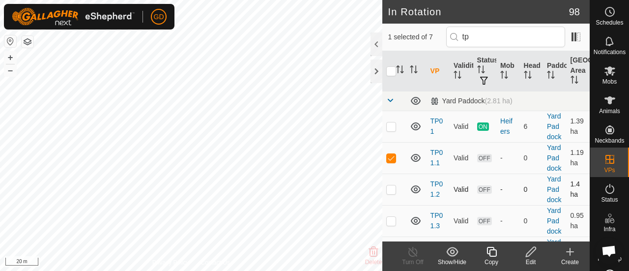
checkbox input "true"
click at [391, 162] on p-checkbox at bounding box center [391, 158] width 10 height 8
checkbox input "false"
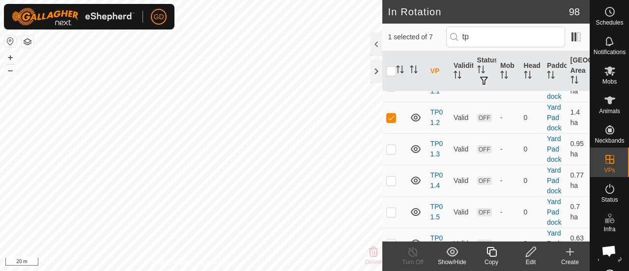
scroll to position [84, 0]
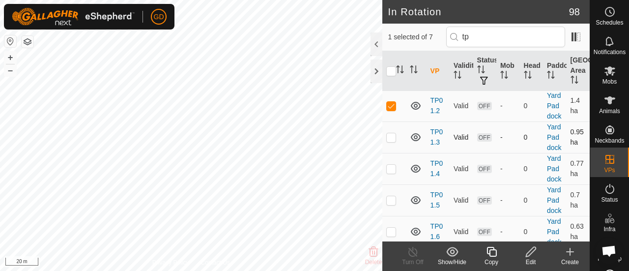
click at [390, 141] on p-checkbox at bounding box center [391, 137] width 10 height 8
checkbox input "true"
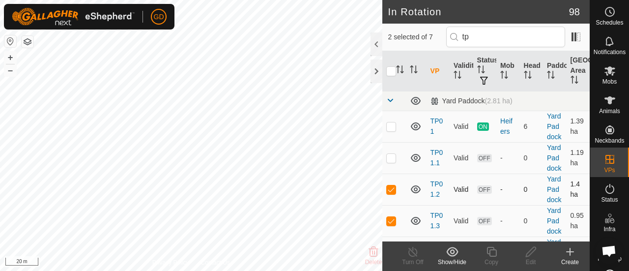
click at [390, 193] on p-checkbox at bounding box center [391, 189] width 10 height 8
checkbox input "false"
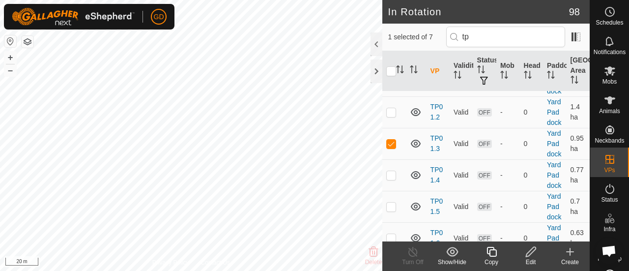
scroll to position [95, 0]
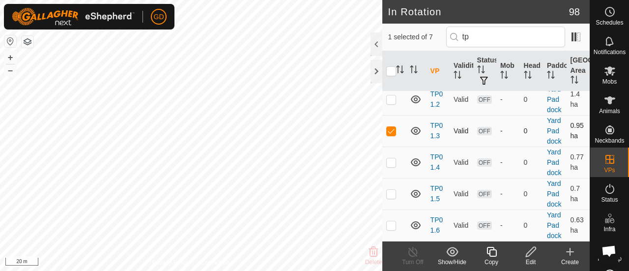
click at [394, 146] on td at bounding box center [394, 130] width 24 height 31
checkbox input "false"
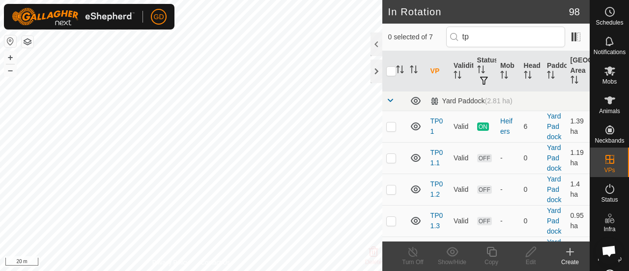
scroll to position [159, 0]
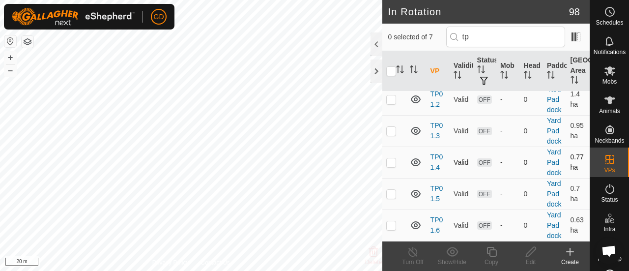
click at [394, 158] on p-checkbox at bounding box center [391, 162] width 10 height 8
checkbox input "true"
click at [393, 190] on p-checkbox at bounding box center [391, 194] width 10 height 8
checkbox input "true"
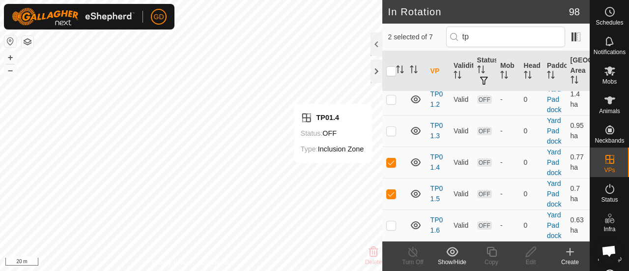
scroll to position [159, 0]
click at [390, 158] on p-checkbox at bounding box center [391, 162] width 10 height 8
checkbox input "false"
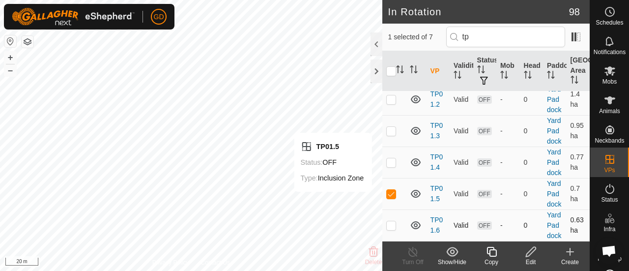
click at [391, 222] on p-checkbox at bounding box center [391, 225] width 10 height 8
checkbox input "true"
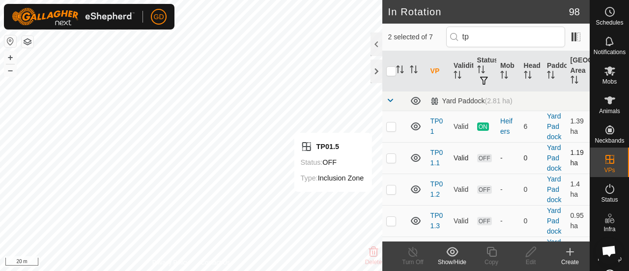
click at [391, 162] on p-checkbox at bounding box center [391, 158] width 10 height 8
checkbox input "false"
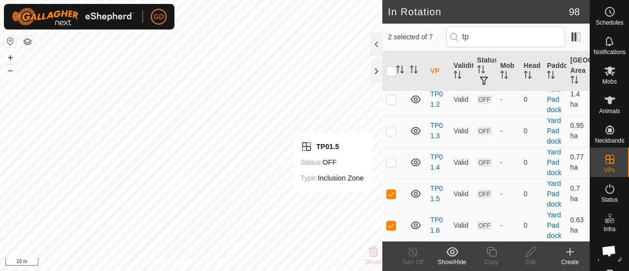
scroll to position [159, 0]
click at [392, 190] on p-checkbox at bounding box center [391, 194] width 10 height 8
checkbox input "false"
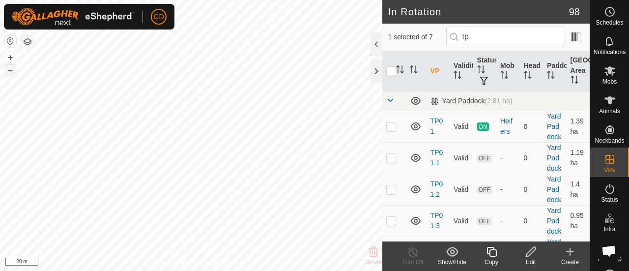
click at [10, 70] on button "–" at bounding box center [10, 70] width 12 height 12
click at [10, 55] on button "+" at bounding box center [10, 58] width 12 height 12
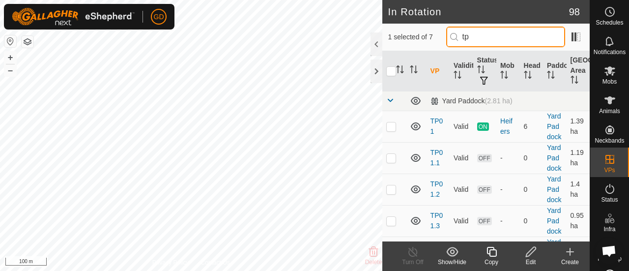
drag, startPoint x: 488, startPoint y: 38, endPoint x: 469, endPoint y: 36, distance: 19.7
click at [469, 36] on input "tp" at bounding box center [505, 37] width 119 height 21
type input "c00"
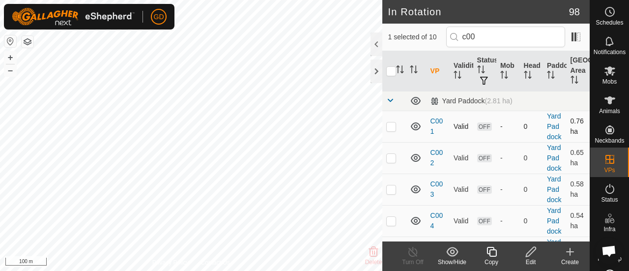
click at [391, 130] on p-checkbox at bounding box center [391, 126] width 10 height 8
click at [393, 130] on p-checkbox at bounding box center [391, 126] width 10 height 8
checkbox input "false"
click at [391, 162] on p-checkbox at bounding box center [391, 158] width 10 height 8
click at [389, 162] on p-checkbox at bounding box center [391, 158] width 10 height 8
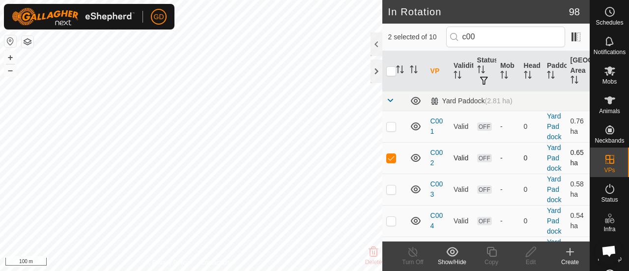
checkbox input "false"
click at [391, 193] on p-checkbox at bounding box center [391, 189] width 10 height 8
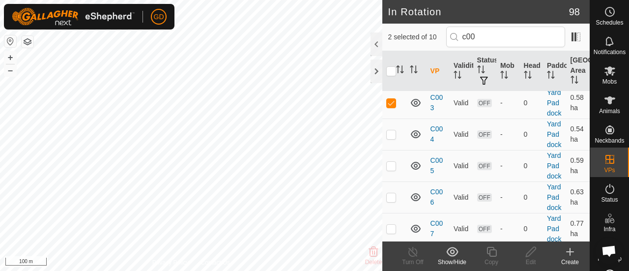
scroll to position [87, 0]
click at [391, 106] on p-checkbox at bounding box center [391, 102] width 10 height 8
checkbox input "false"
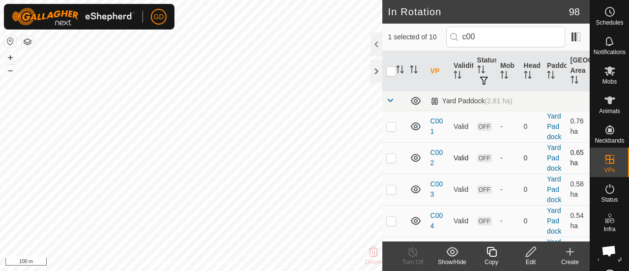
drag, startPoint x: 390, startPoint y: 174, endPoint x: 414, endPoint y: 188, distance: 27.1
click at [414, 173] on tr "C002 Valid OFF - 0 Yard Paddock 0.65 ha" at bounding box center [485, 157] width 207 height 31
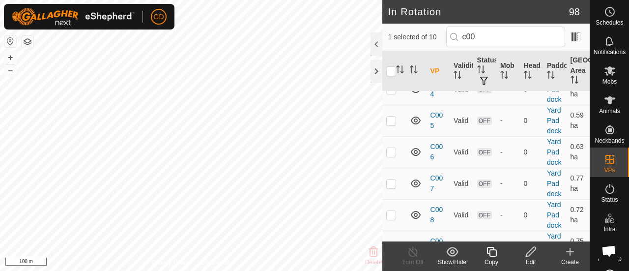
scroll to position [134, 0]
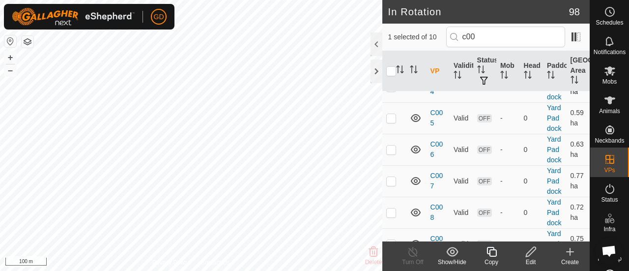
click at [394, 90] on p-checkbox at bounding box center [391, 87] width 10 height 8
checkbox input "true"
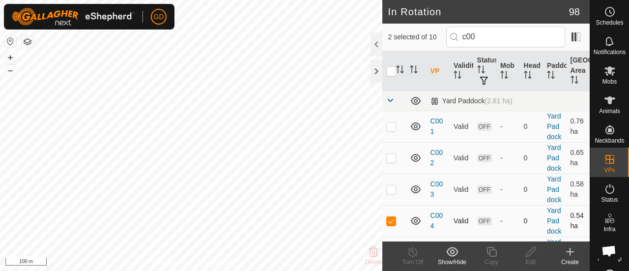
click at [394, 123] on td at bounding box center [394, 126] width 24 height 31
click at [392, 127] on p-checkbox at bounding box center [391, 126] width 10 height 8
checkbox input "false"
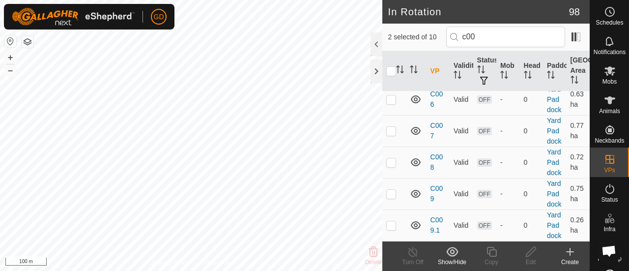
scroll to position [284, 0]
click at [393, 190] on p-checkbox at bounding box center [391, 194] width 10 height 8
click at [390, 190] on p-checkbox at bounding box center [391, 194] width 10 height 8
checkbox input "false"
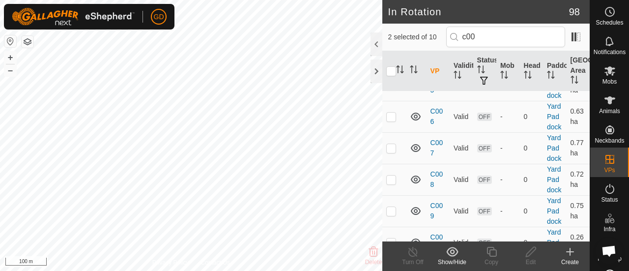
scroll to position [276, 0]
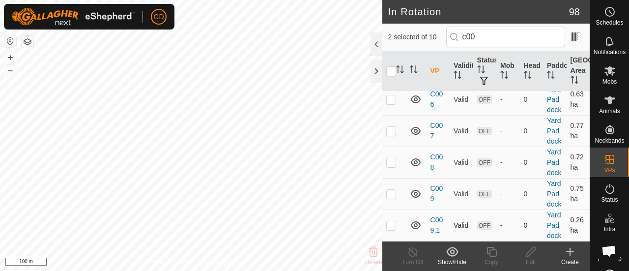
click at [390, 227] on p-checkbox at bounding box center [391, 225] width 10 height 8
checkbox input "true"
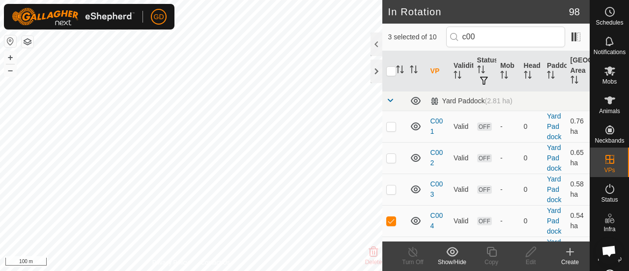
click at [390, 205] on td at bounding box center [394, 188] width 24 height 31
click at [390, 193] on p-checkbox at bounding box center [391, 189] width 10 height 8
checkbox input "false"
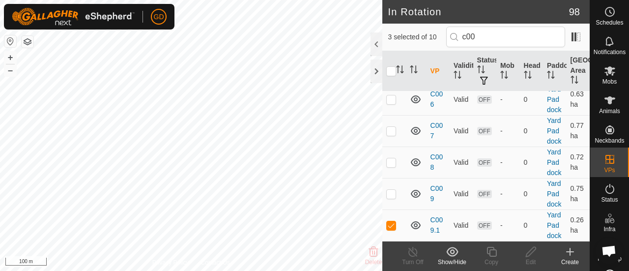
scroll to position [284, 0]
click at [392, 221] on p-checkbox at bounding box center [391, 225] width 10 height 8
checkbox input "false"
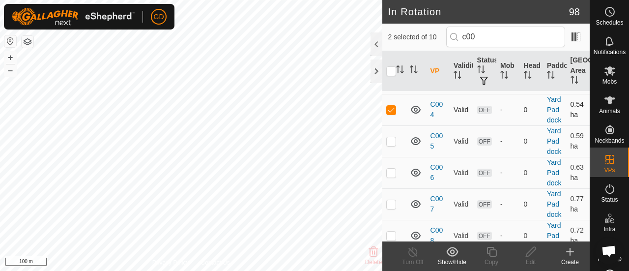
click at [390, 113] on p-checkbox at bounding box center [391, 110] width 10 height 8
checkbox input "false"
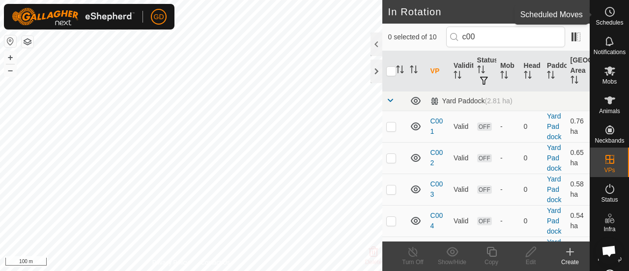
click at [606, 10] on icon at bounding box center [610, 12] width 12 height 12
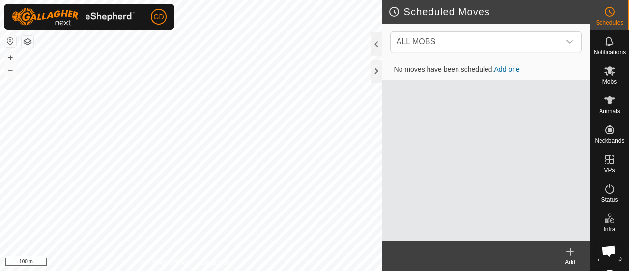
click at [505, 67] on link "Add one" at bounding box center [507, 69] width 26 height 8
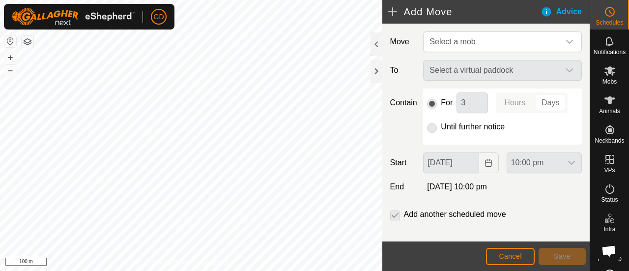
click at [512, 103] on p-selectbutton "Hours Days" at bounding box center [532, 102] width 72 height 21
click at [512, 254] on span "Cancel" at bounding box center [510, 256] width 23 height 8
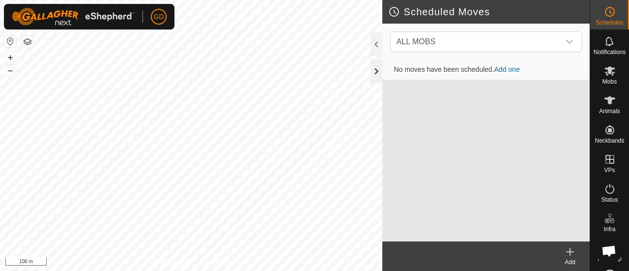
click at [377, 71] on div at bounding box center [376, 71] width 12 height 24
